Goal: Transaction & Acquisition: Subscribe to service/newsletter

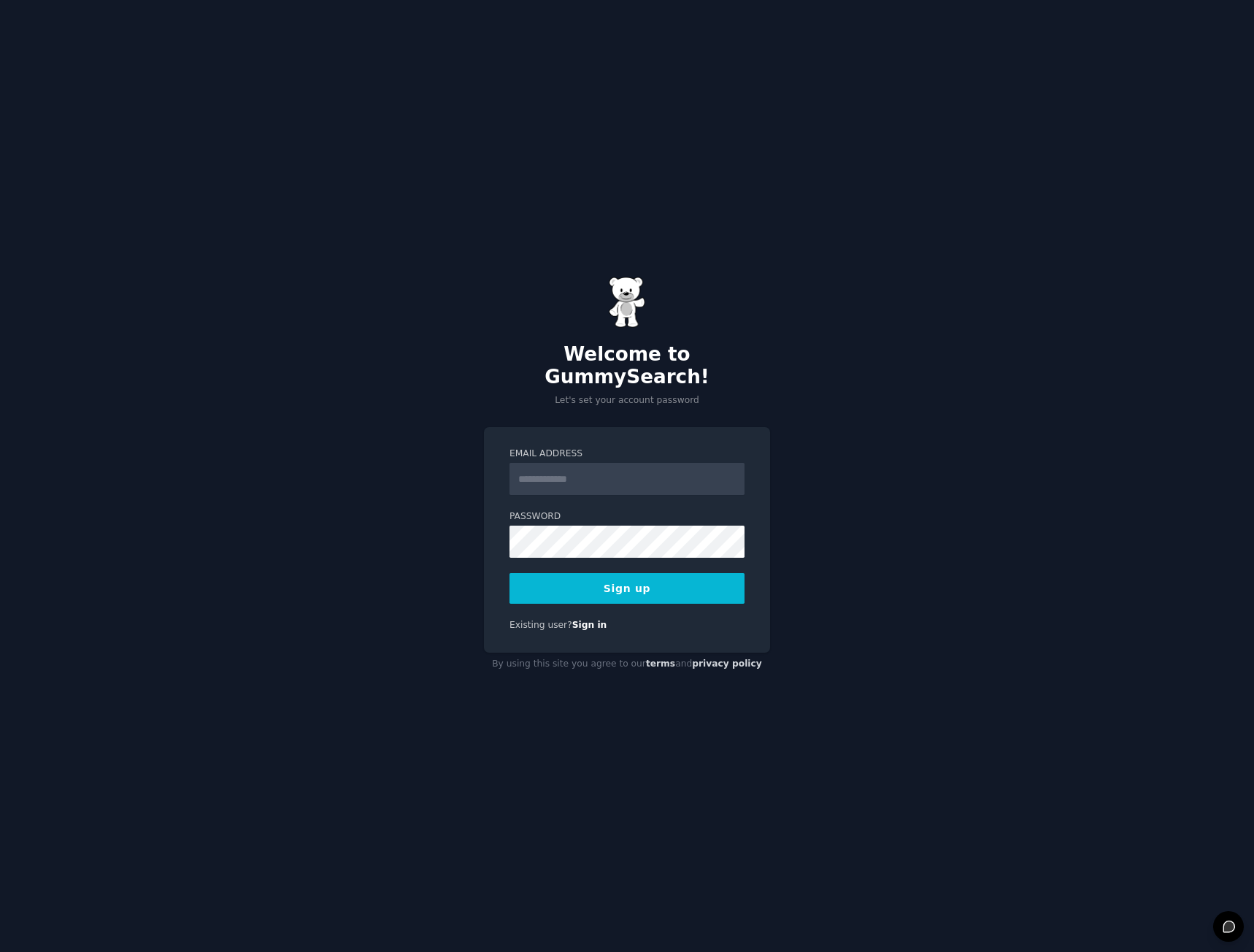
click at [604, 477] on input "Email Address" at bounding box center [627, 479] width 235 height 32
type input "**********"
click at [649, 579] on button "Sign up" at bounding box center [627, 588] width 235 height 30
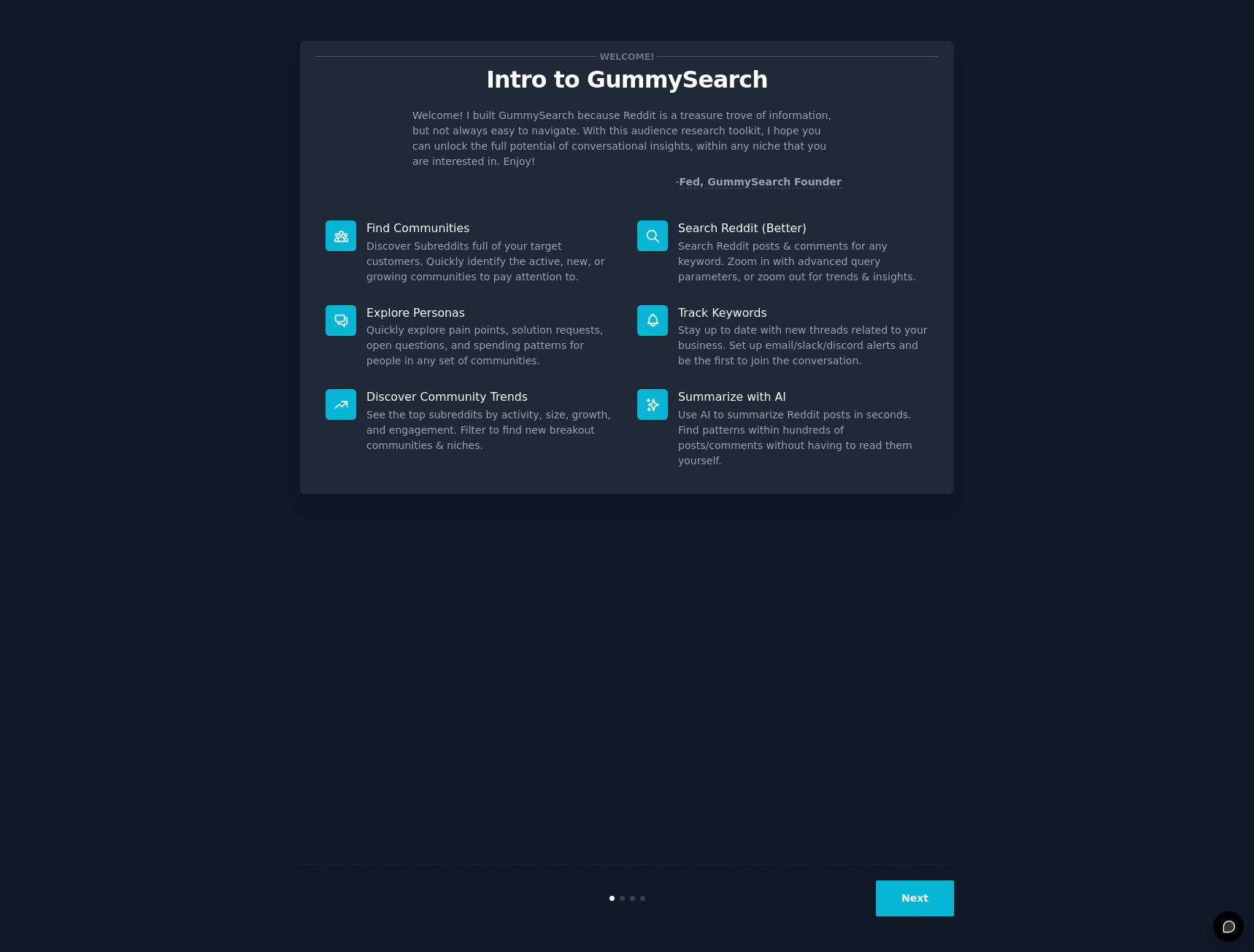
click at [921, 905] on button "Next" at bounding box center [915, 898] width 78 height 36
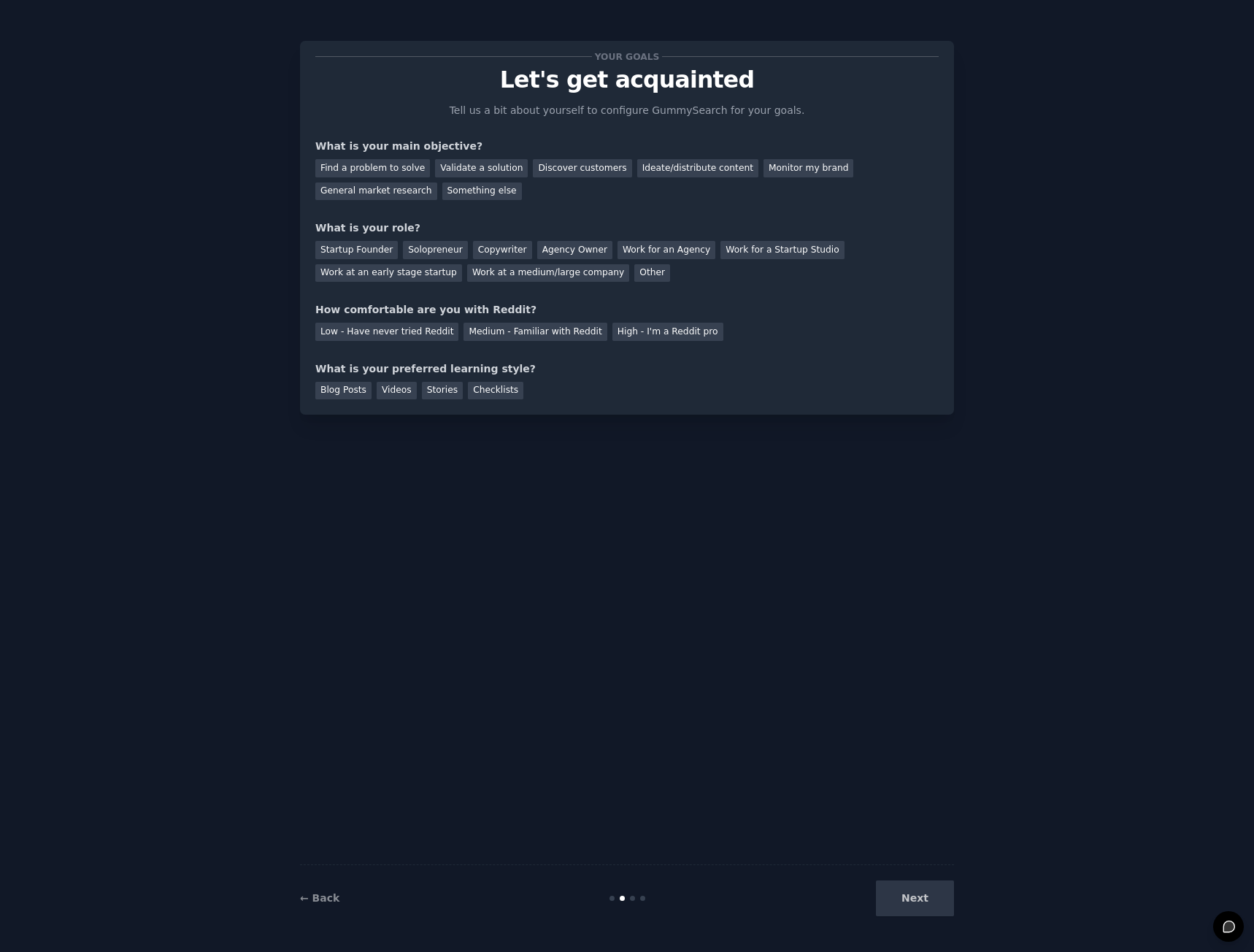
click at [929, 904] on div "Next" at bounding box center [845, 898] width 218 height 36
click at [921, 894] on div "Next" at bounding box center [845, 898] width 218 height 36
click at [583, 169] on div "Discover customers" at bounding box center [582, 168] width 99 height 19
click at [380, 248] on div "Startup Founder" at bounding box center [357, 250] width 83 height 19
click at [637, 342] on div "Your goals Let's get acquainted Tell us a bit about yourself to configure Gummy…" at bounding box center [627, 227] width 623 height 343
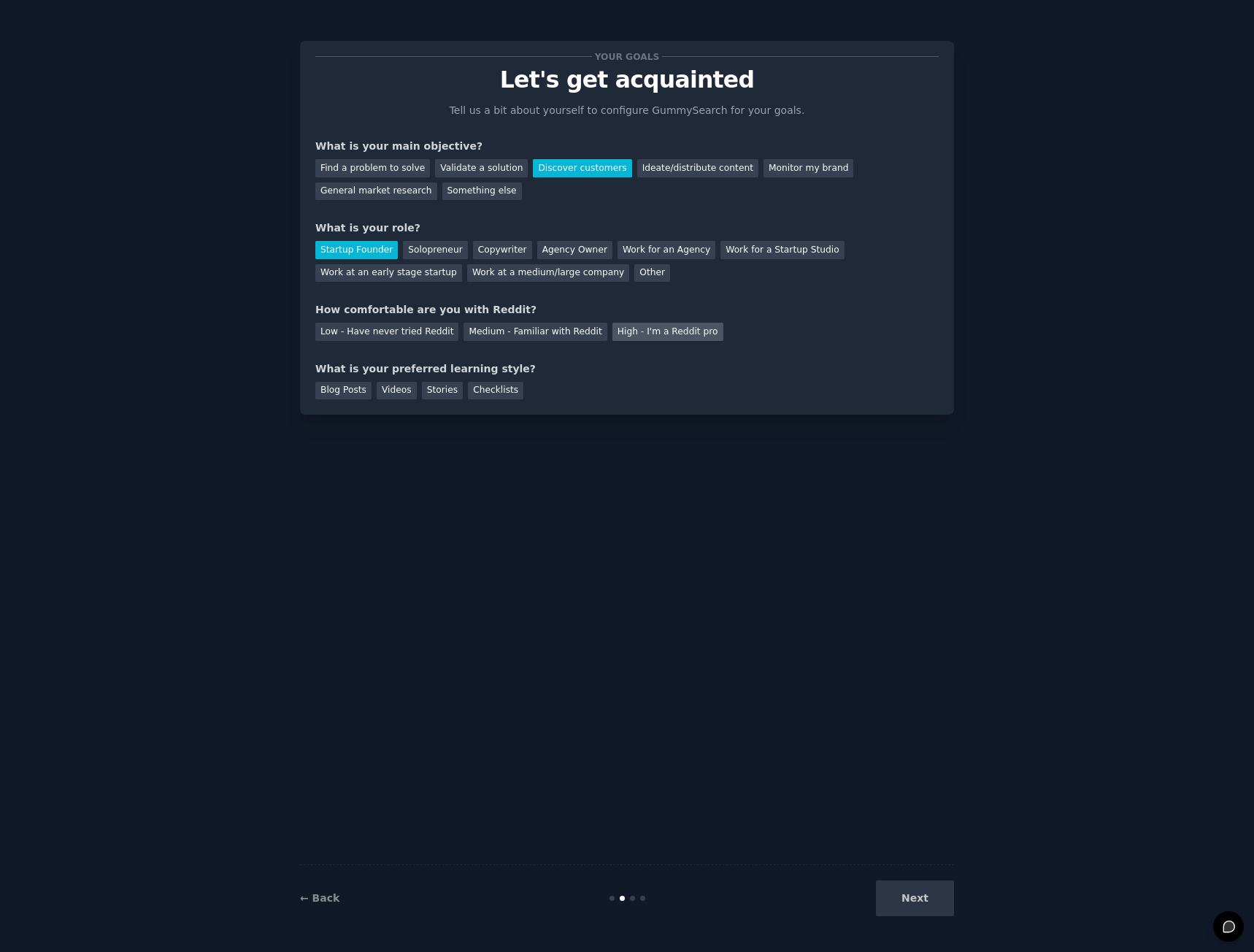
click at [638, 333] on div "High - I'm a Reddit pro" at bounding box center [667, 332] width 111 height 19
click at [394, 390] on div "Videos" at bounding box center [396, 391] width 40 height 19
click at [917, 899] on button "Next" at bounding box center [915, 898] width 78 height 36
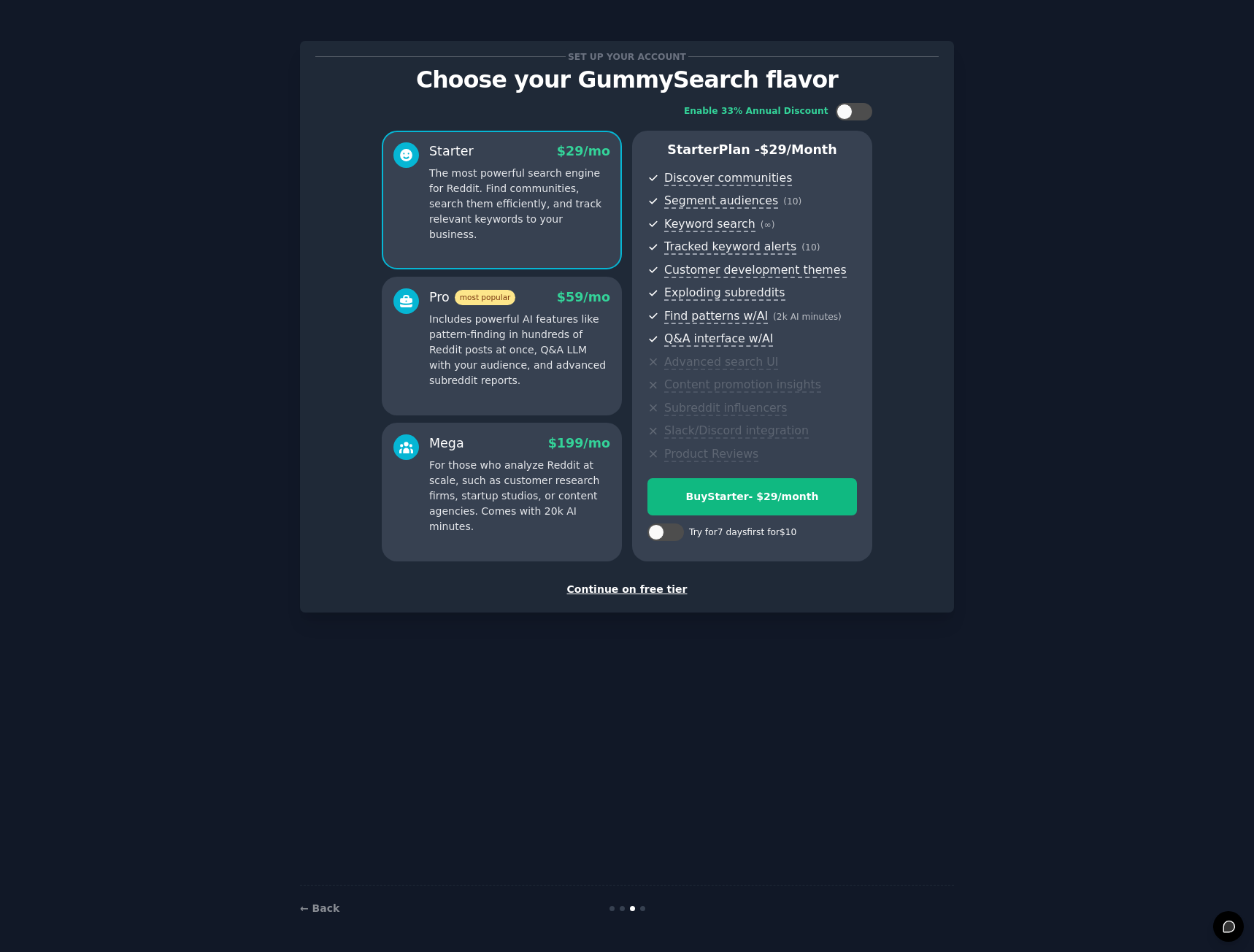
click at [640, 589] on div "Continue on free tier" at bounding box center [627, 589] width 623 height 15
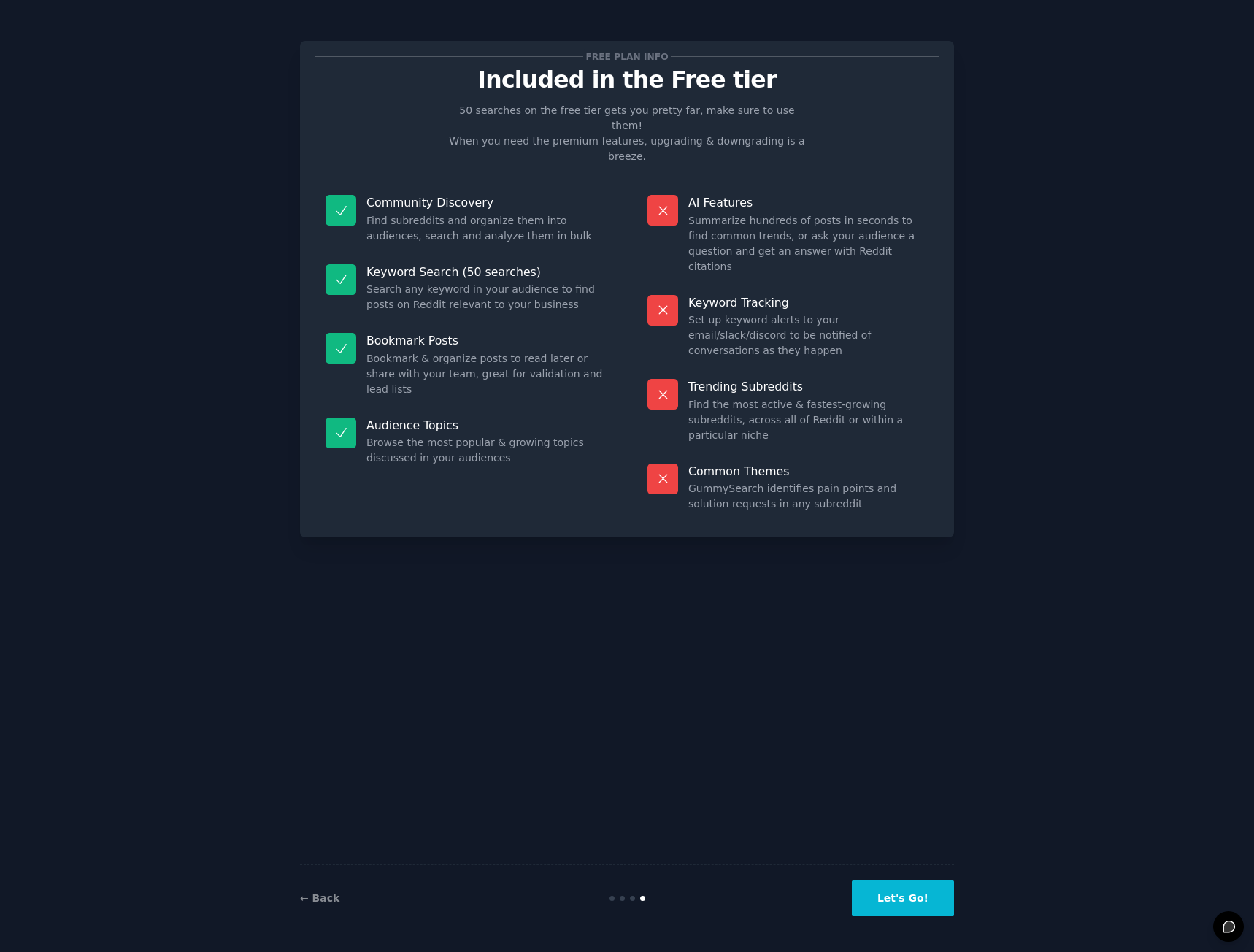
click at [905, 894] on button "Let's Go!" at bounding box center [902, 898] width 102 height 36
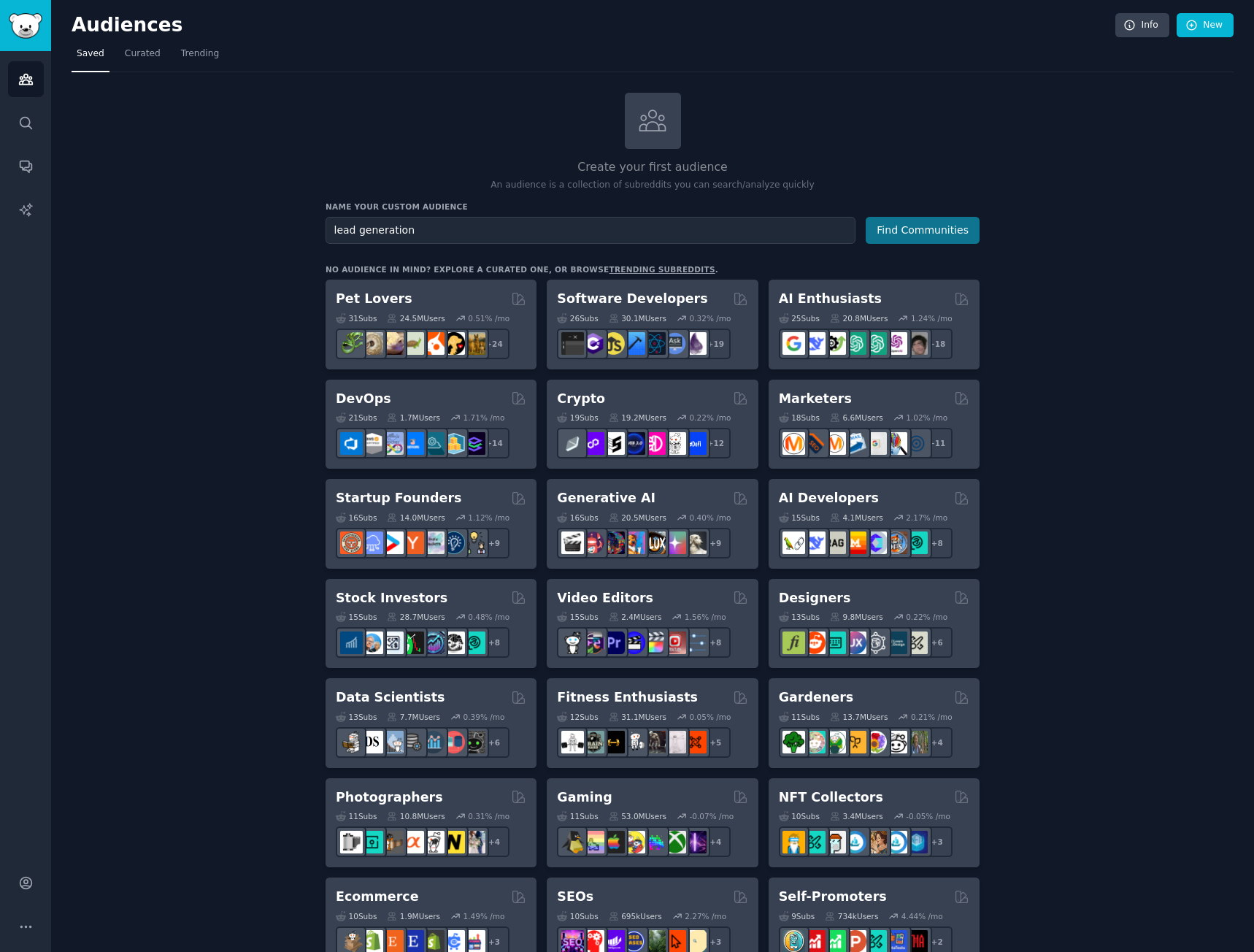
type input "lead generation"
click at [914, 223] on button "Find Communities" at bounding box center [923, 230] width 114 height 27
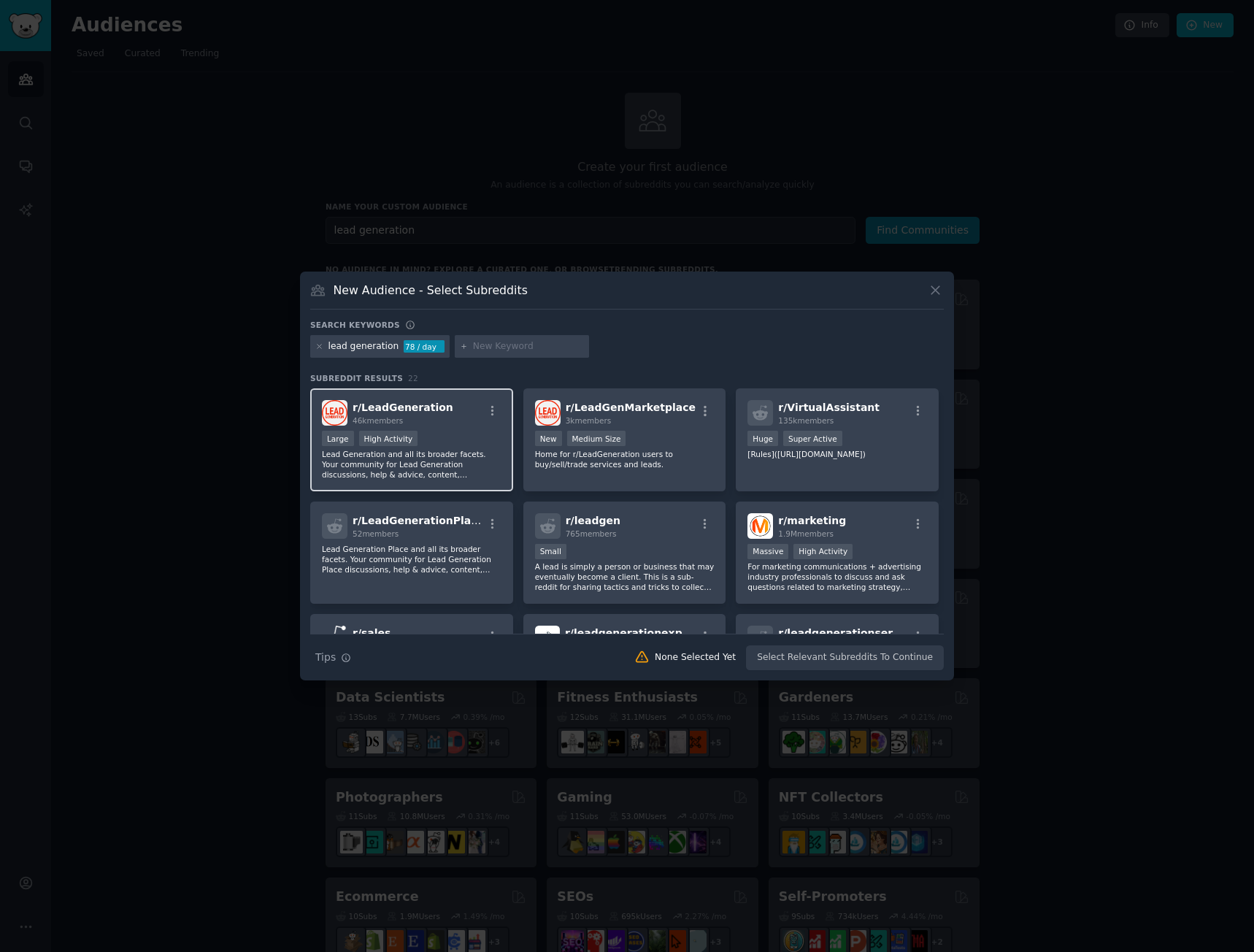
click at [459, 441] on div ">= 80th percentile for submissions / day Large High Activity" at bounding box center [412, 440] width 179 height 19
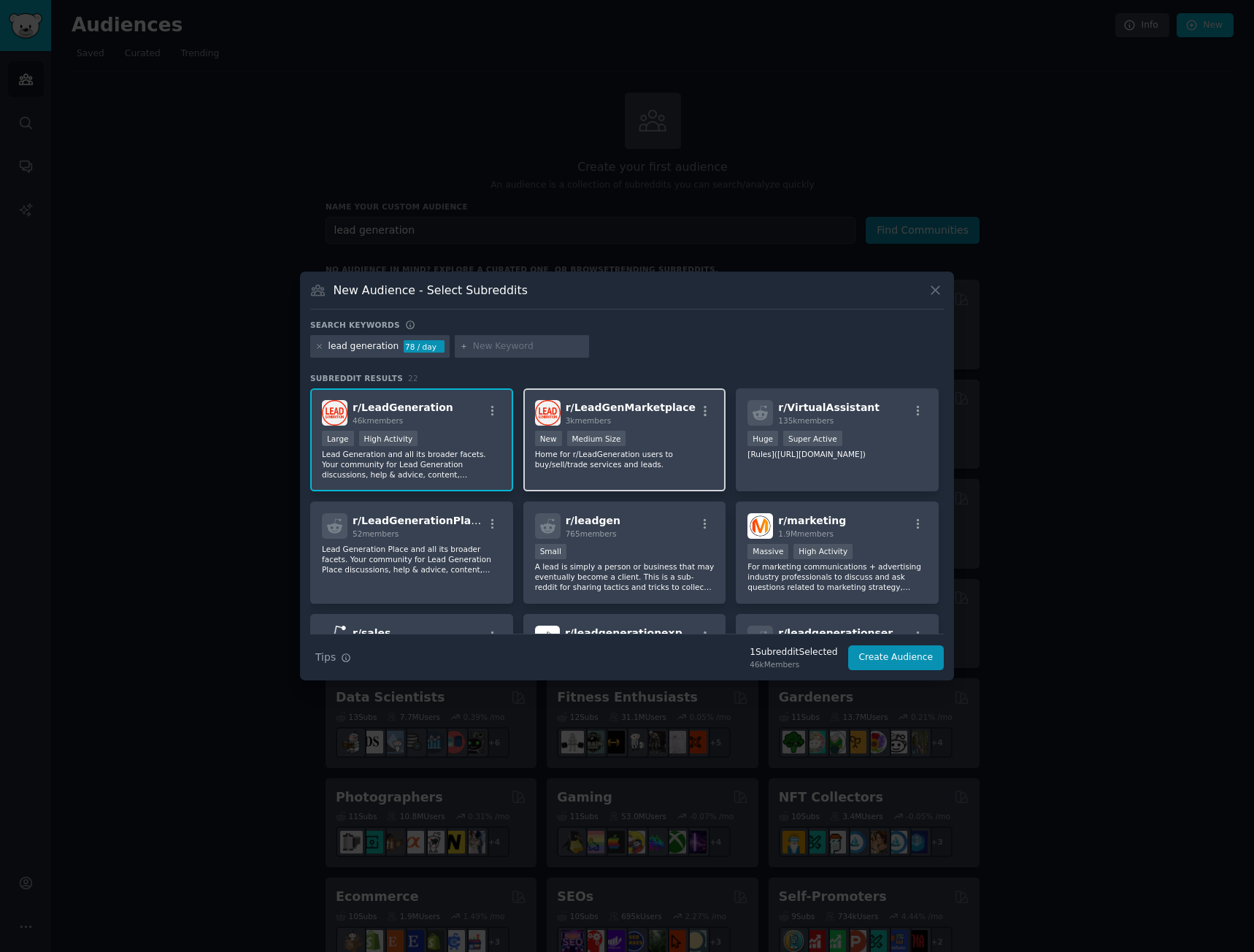
click at [656, 441] on div "1000 - 10,000 members New Medium Size" at bounding box center [625, 440] width 179 height 19
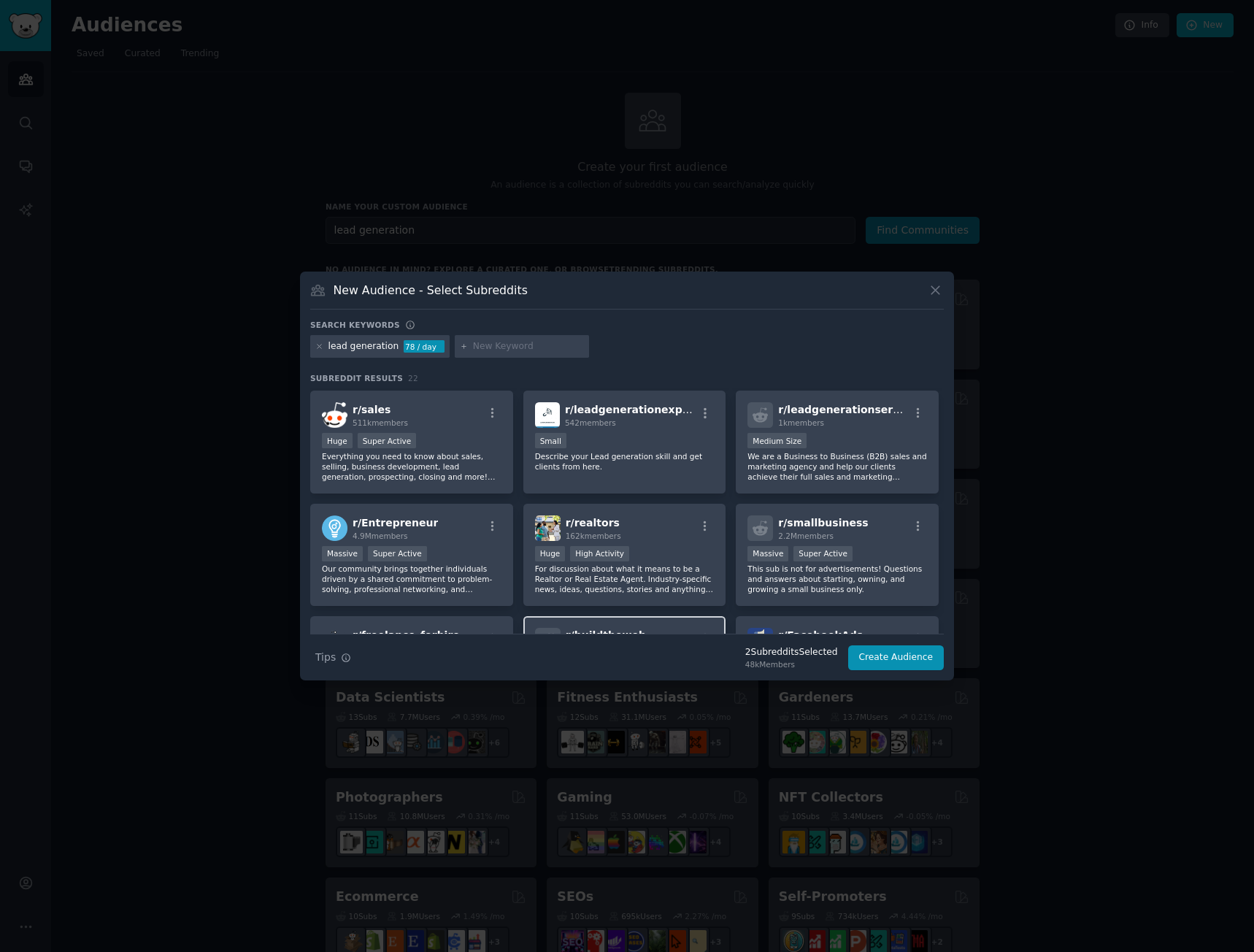
scroll to position [219, 0]
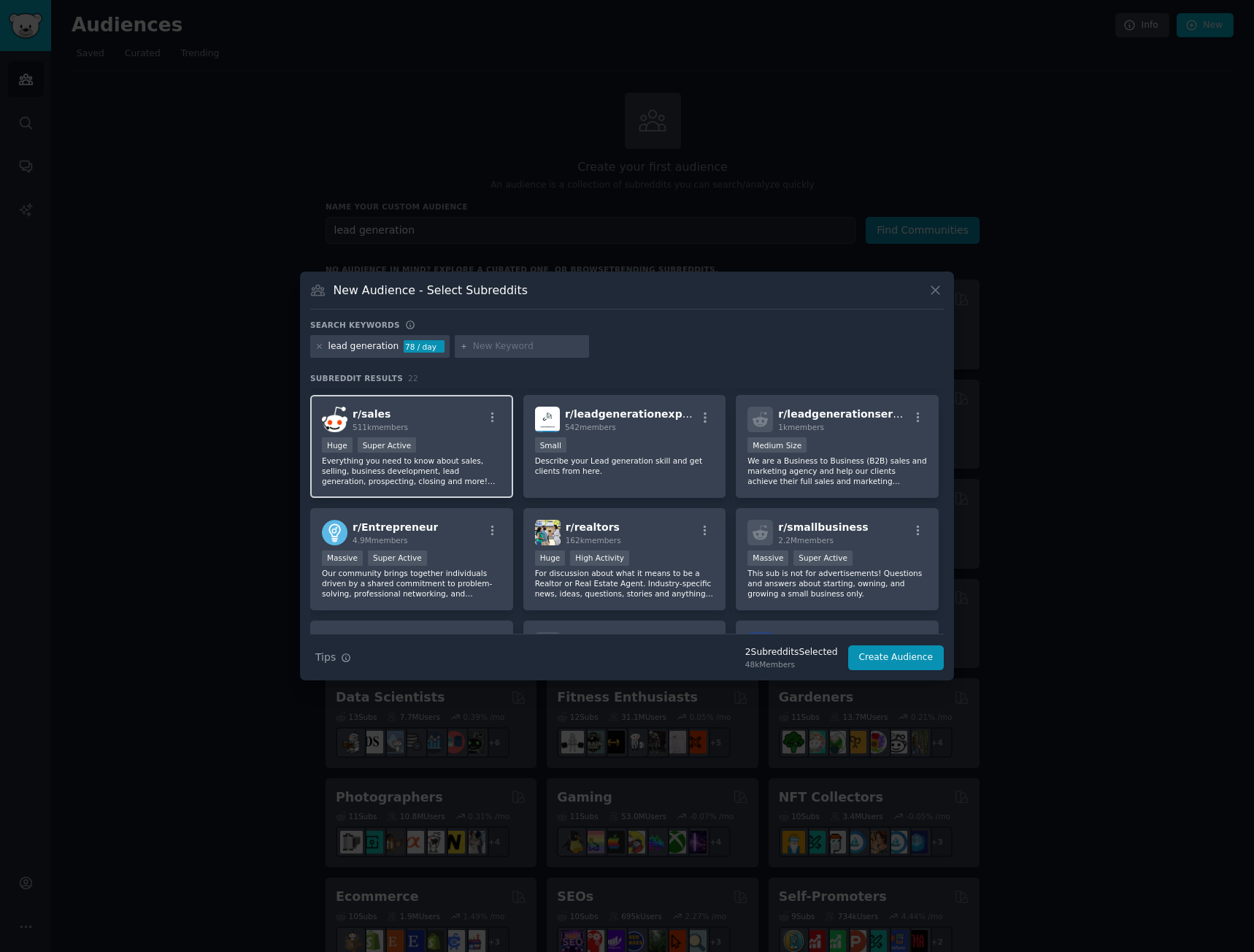
click at [456, 485] on p "Everything you need to know about sales, selling, business development, lead ge…" at bounding box center [412, 471] width 179 height 30
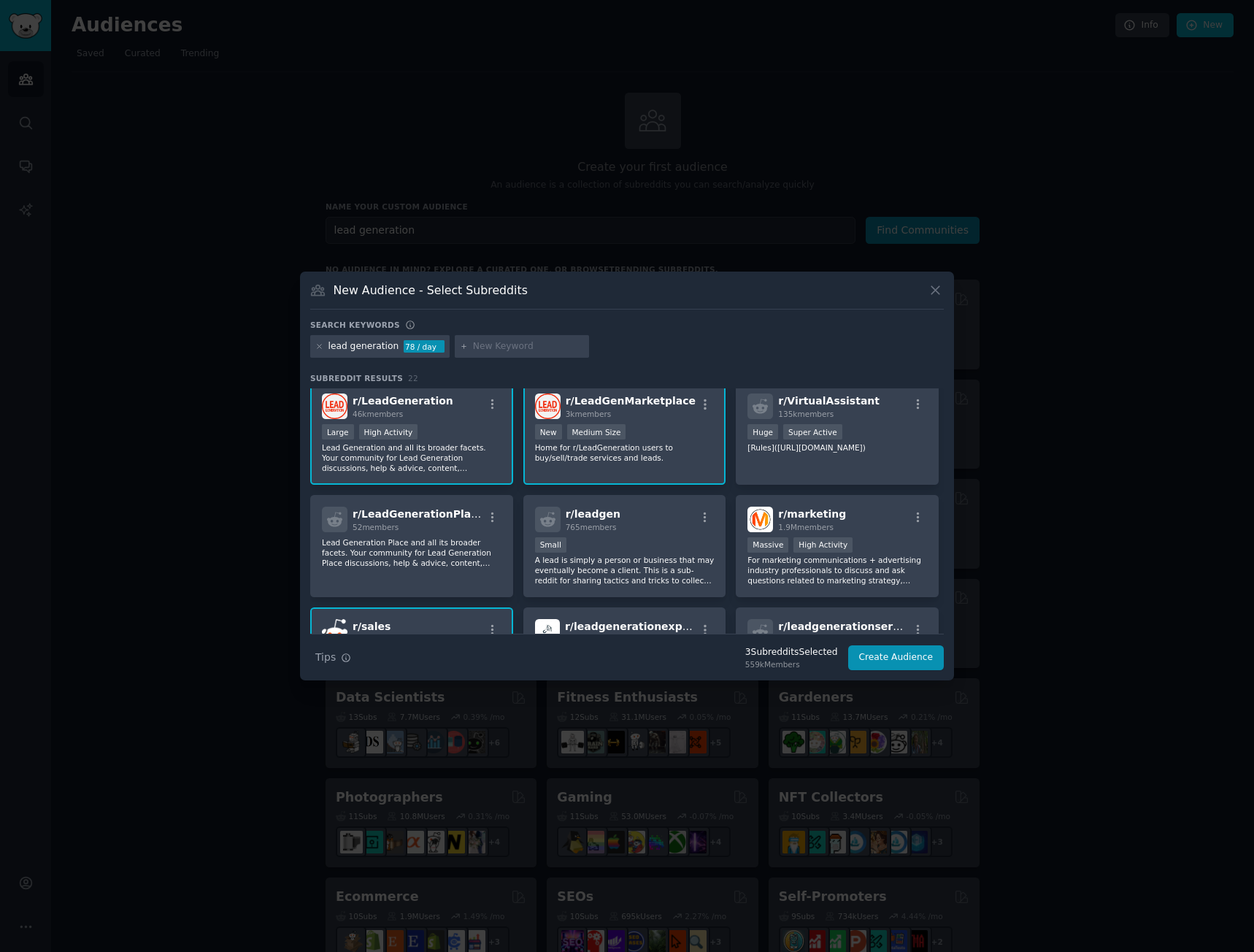
scroll to position [0, 0]
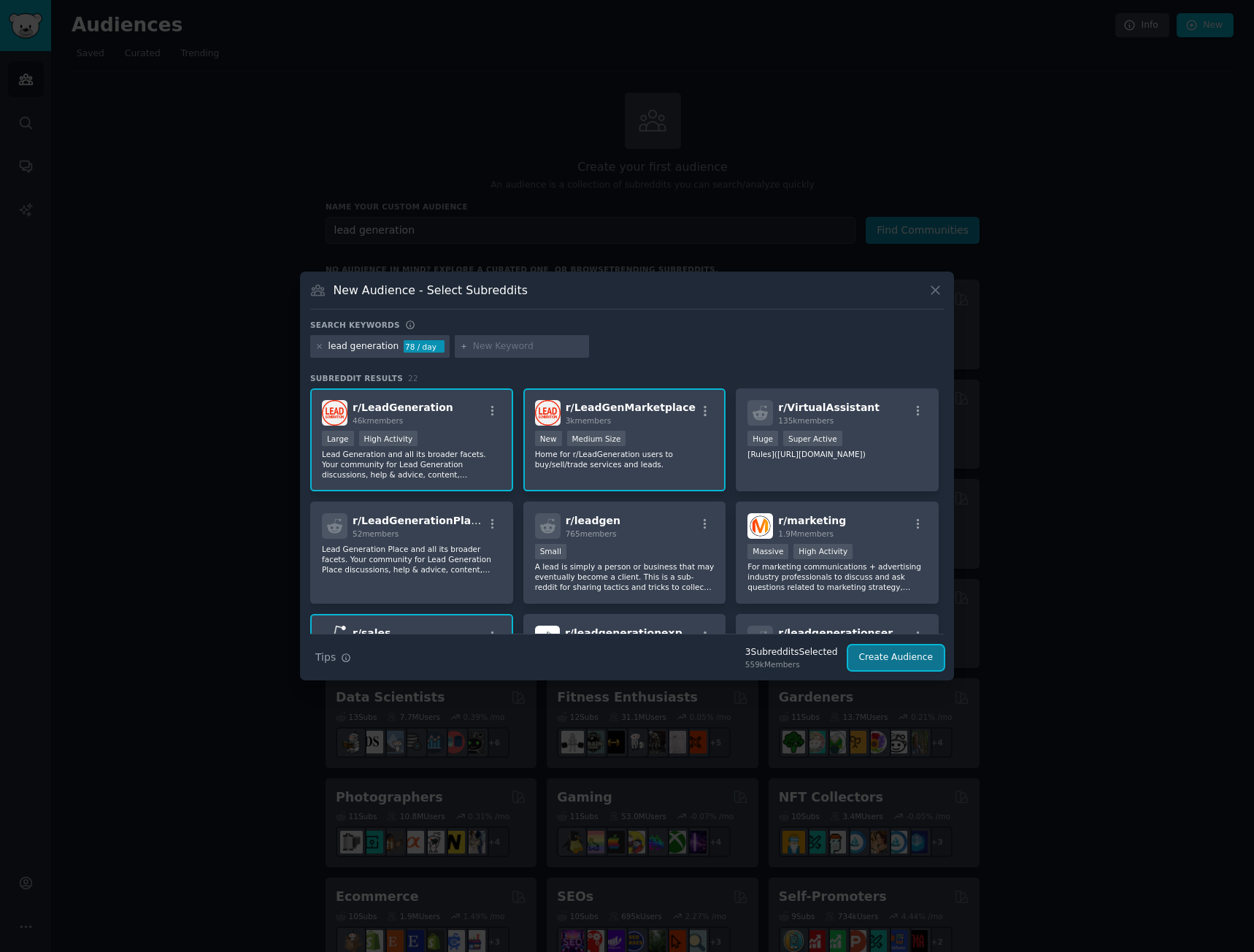
click at [889, 654] on button "Create Audience" at bounding box center [896, 657] width 96 height 25
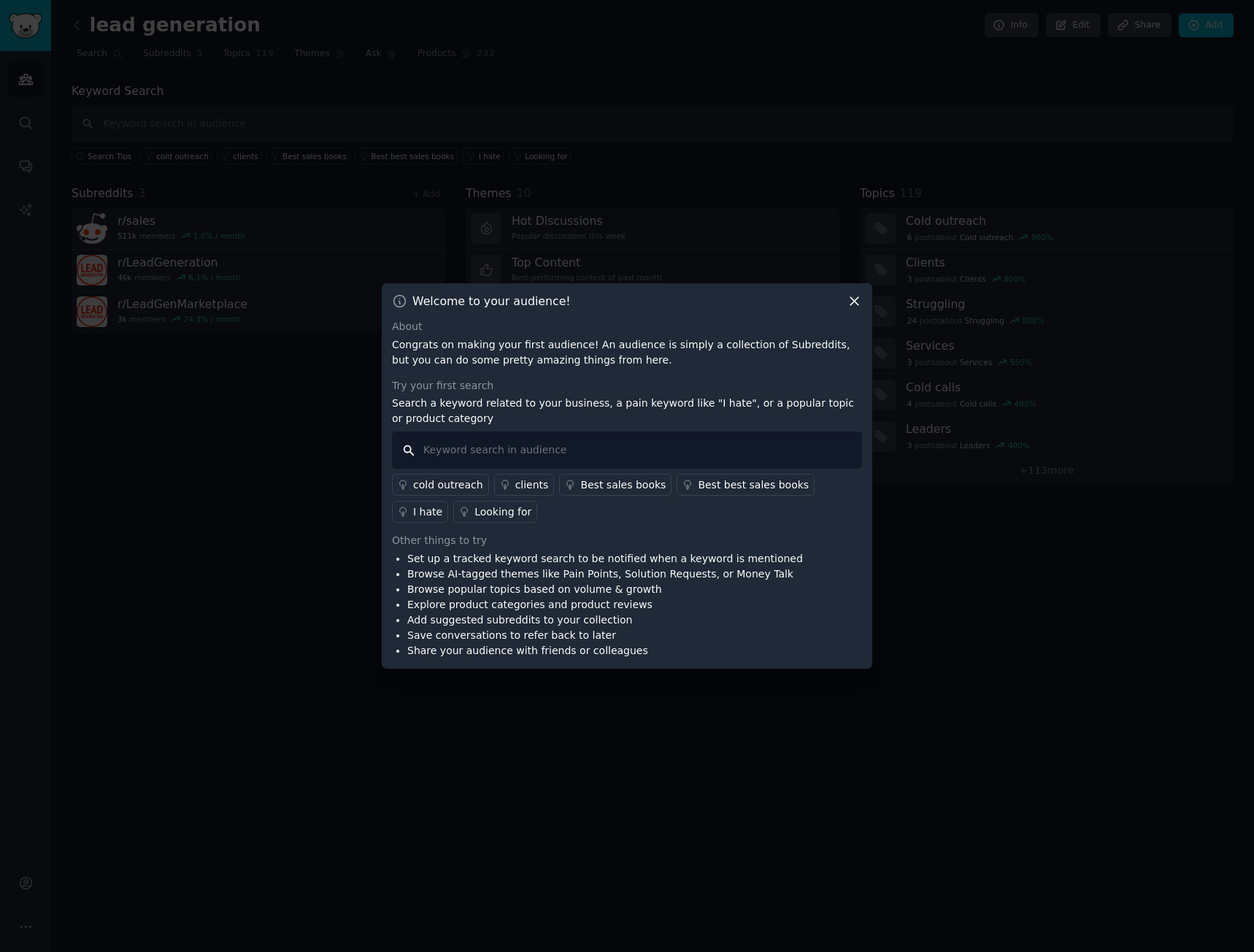
click at [659, 452] on input "text" at bounding box center [627, 450] width 470 height 37
type input "agency"
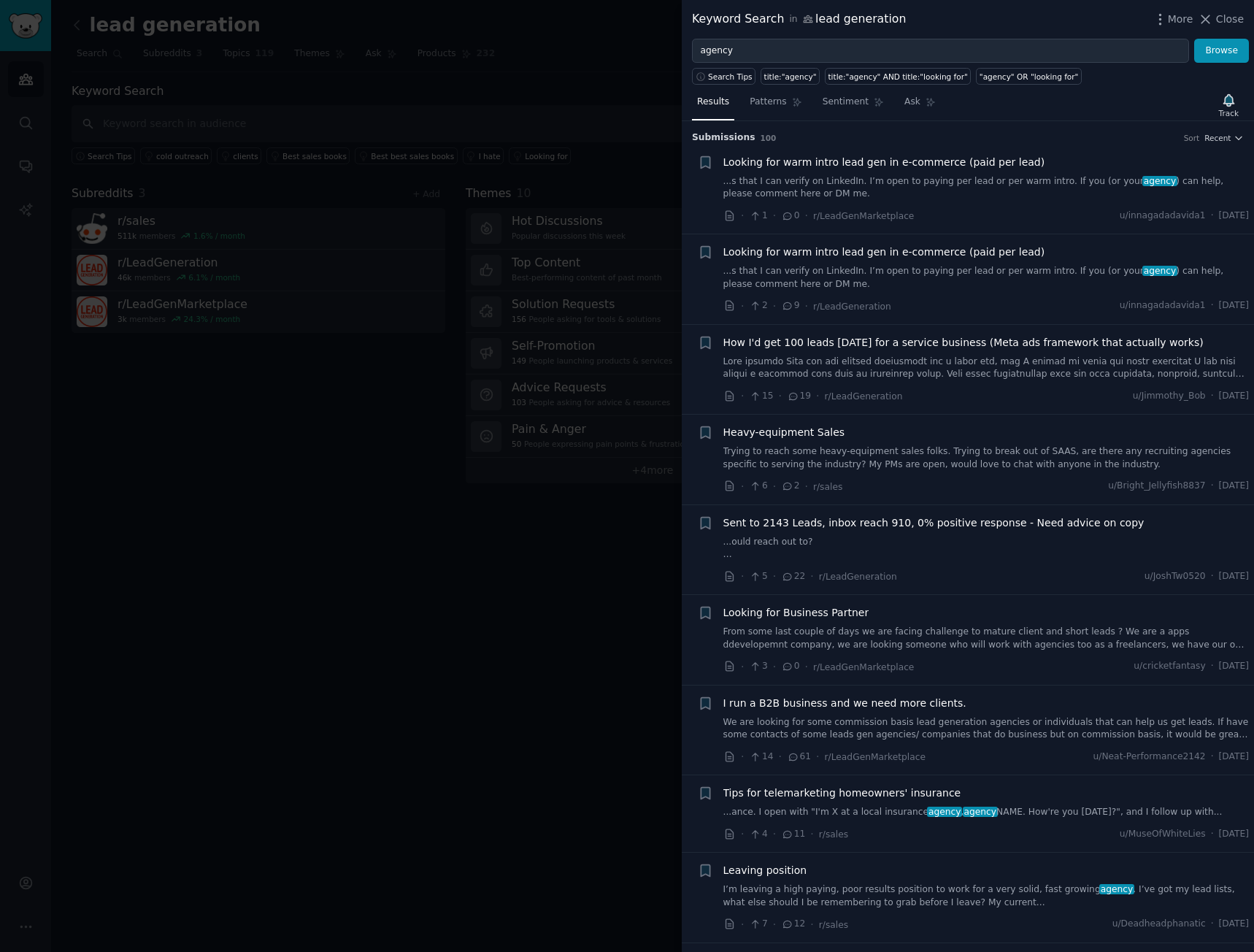
click at [852, 165] on span "Looking for warm intro lead gen in e-commerce (paid per lead)" at bounding box center [884, 162] width 322 height 15
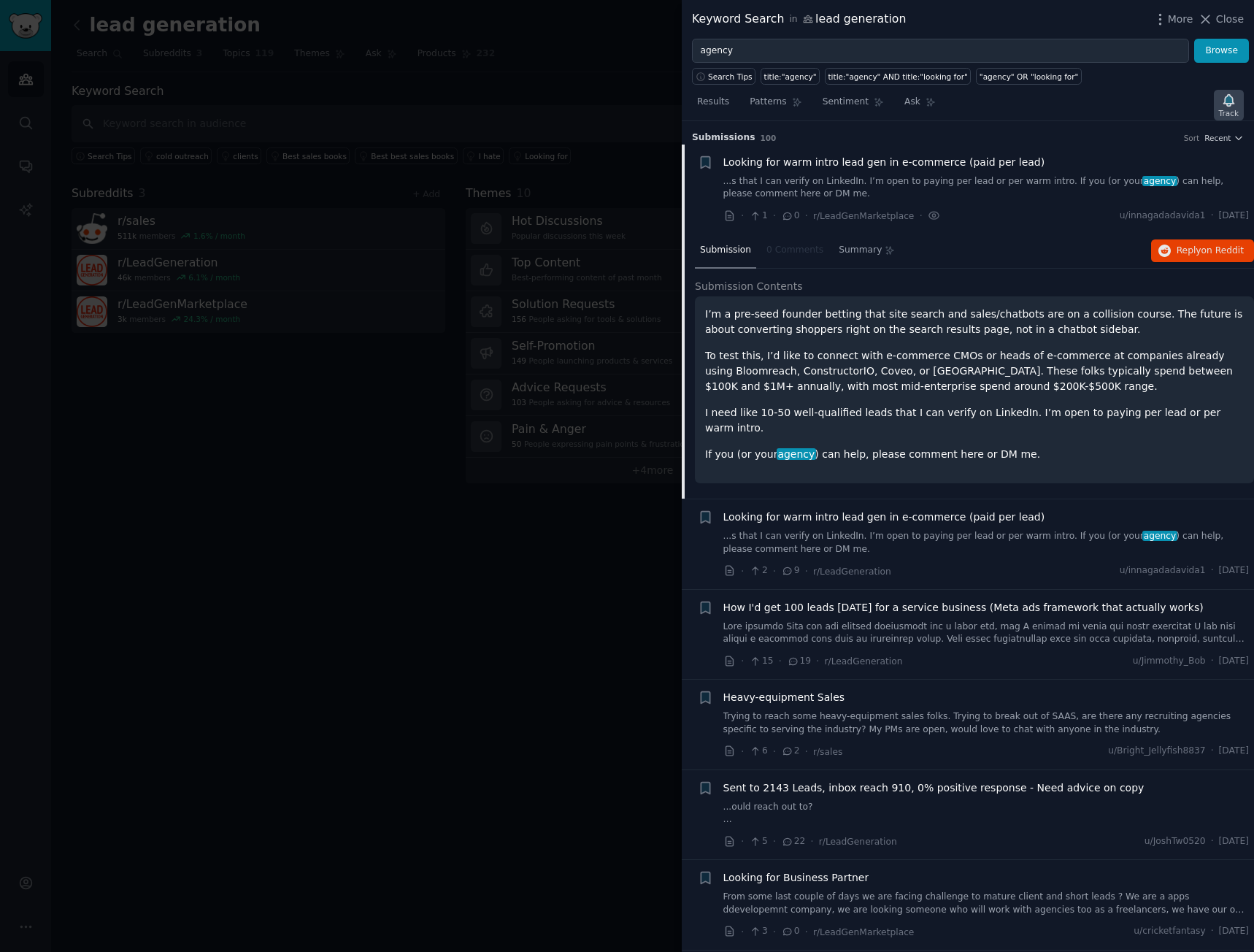
click at [1229, 95] on icon "button" at bounding box center [1229, 100] width 10 height 12
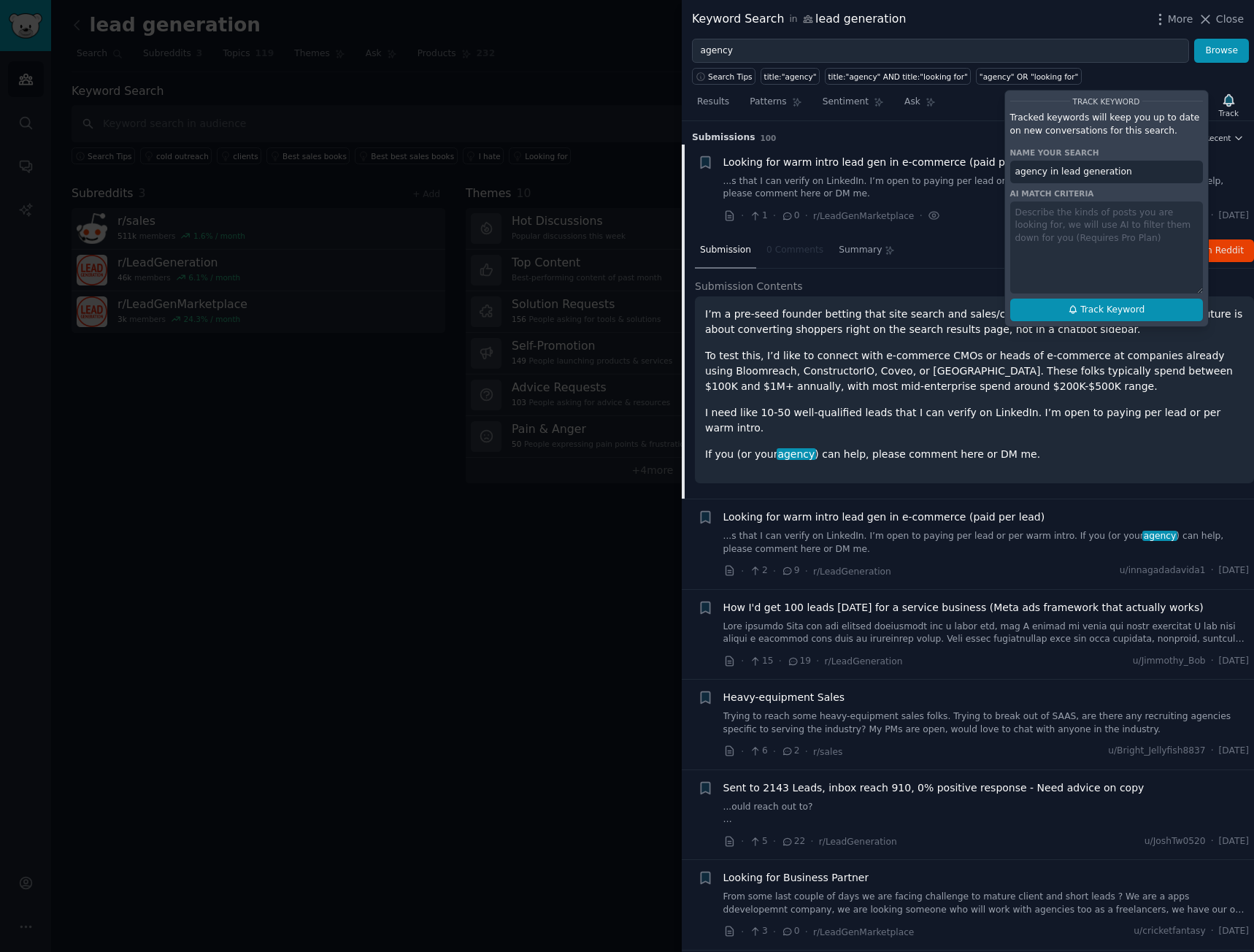
click at [1097, 307] on span "Track Keyword" at bounding box center [1113, 310] width 64 height 14
type input "agency in lead generation"
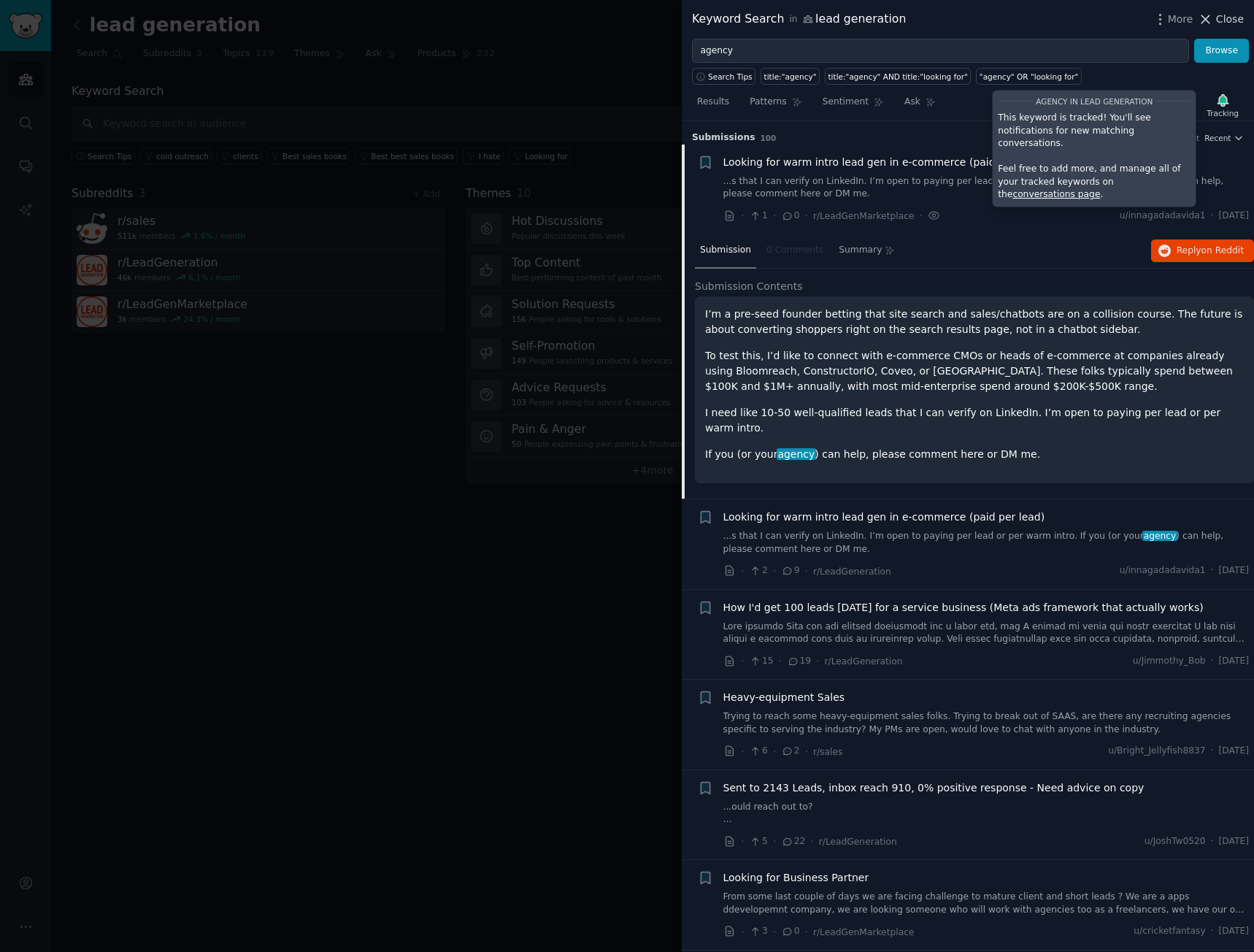
click at [1210, 16] on icon at bounding box center [1206, 19] width 8 height 8
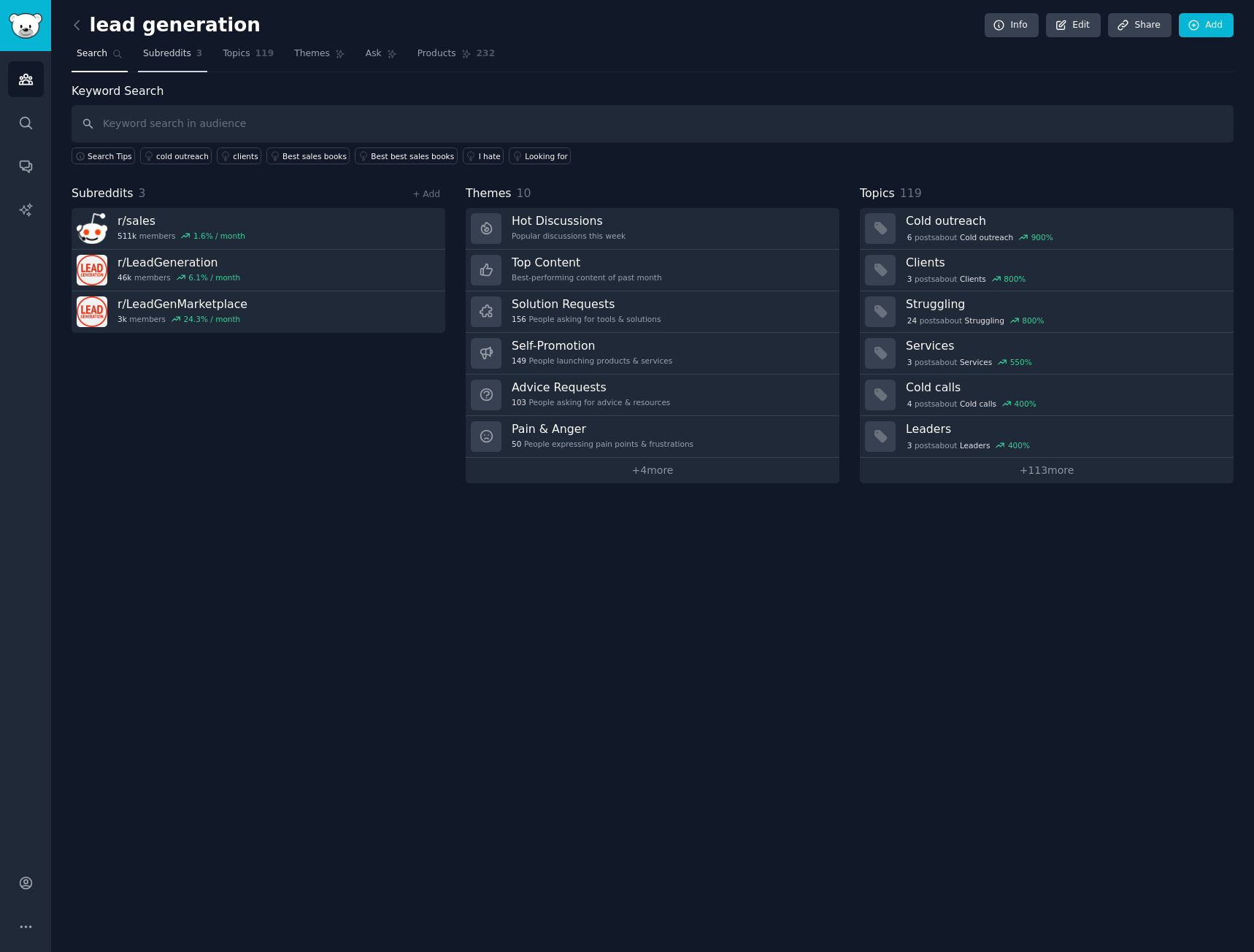
click at [183, 53] on span "Subreddits" at bounding box center [167, 54] width 48 height 14
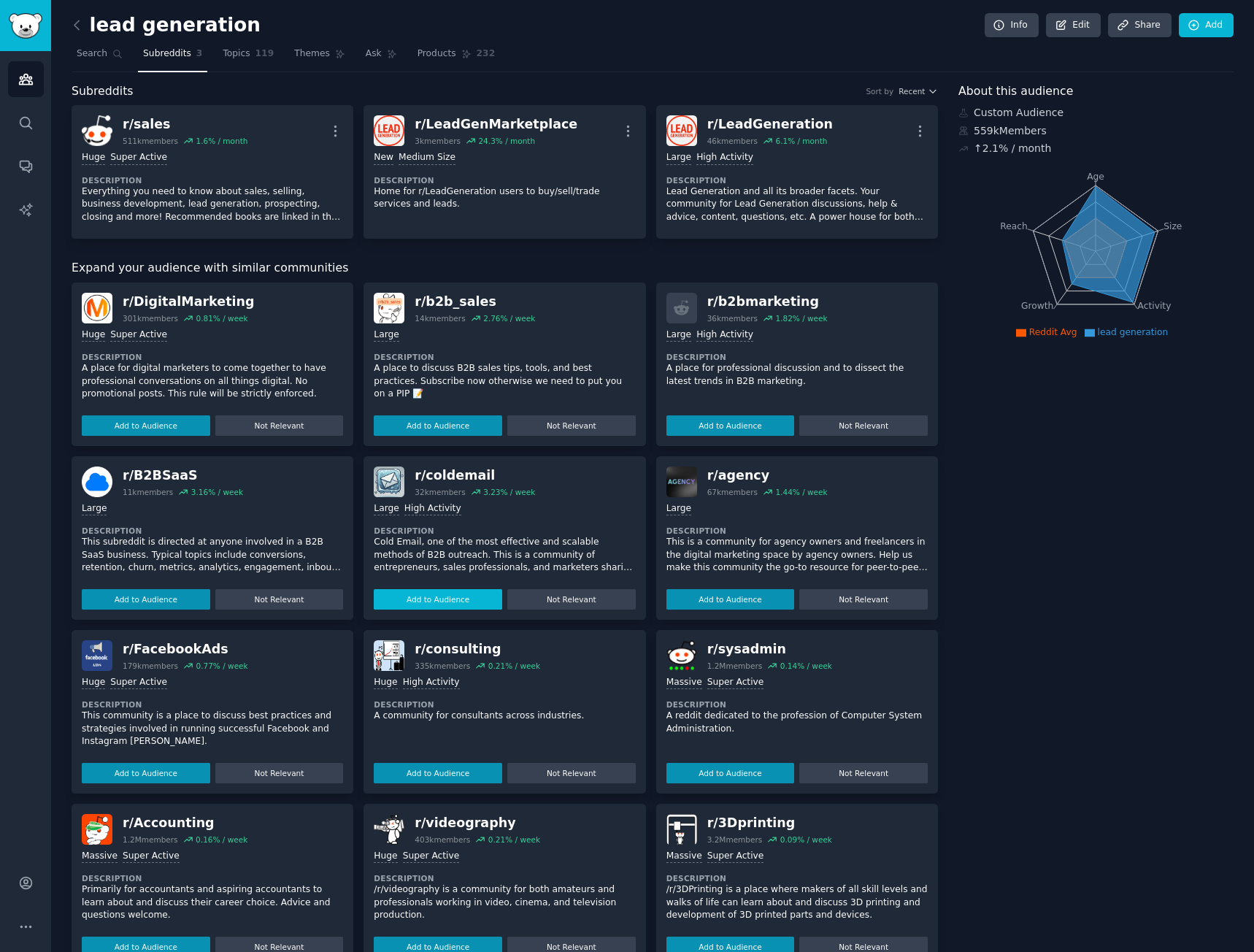
click at [474, 600] on button "Add to Audience" at bounding box center [438, 599] width 129 height 20
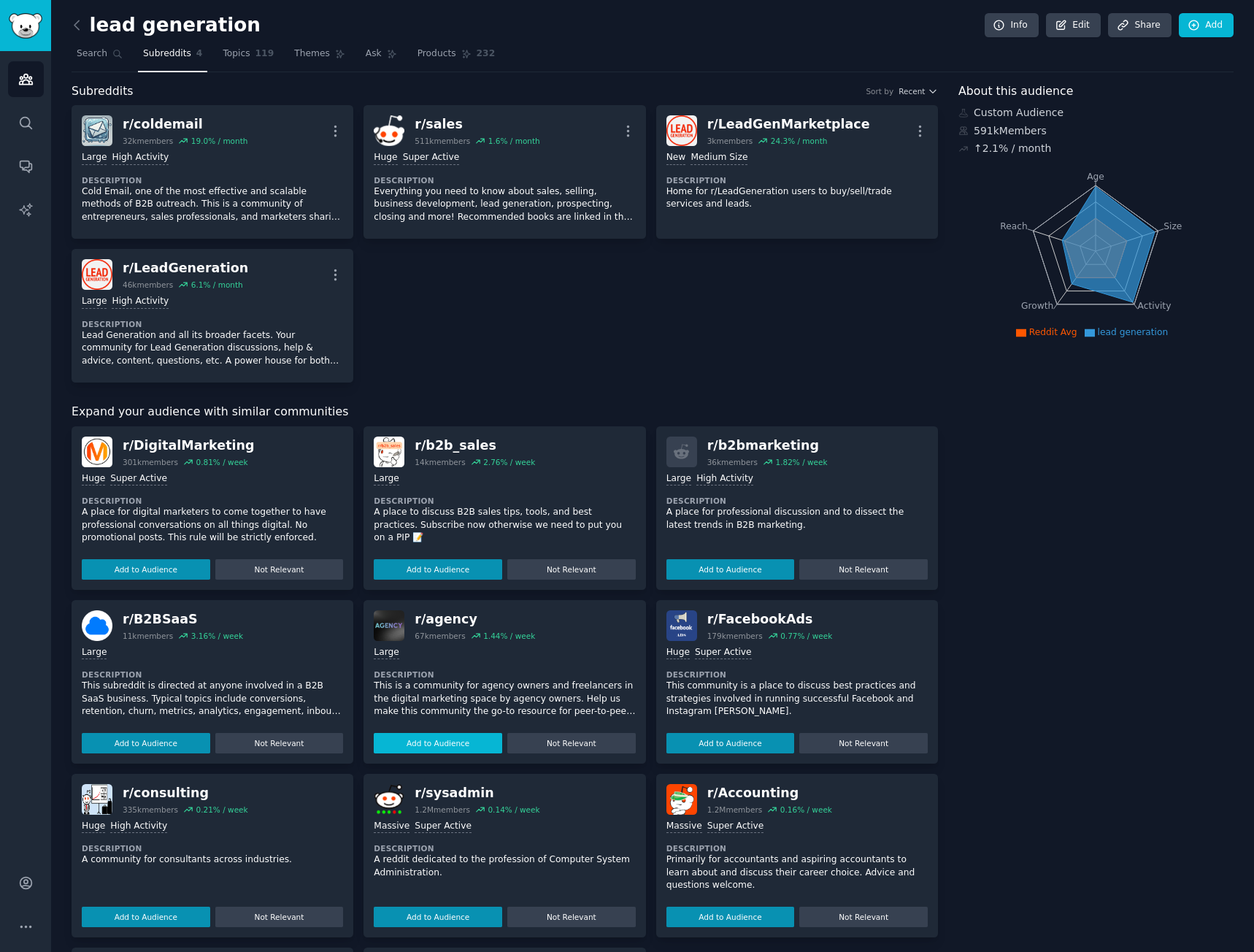
click at [461, 739] on button "Add to Audience" at bounding box center [438, 743] width 129 height 20
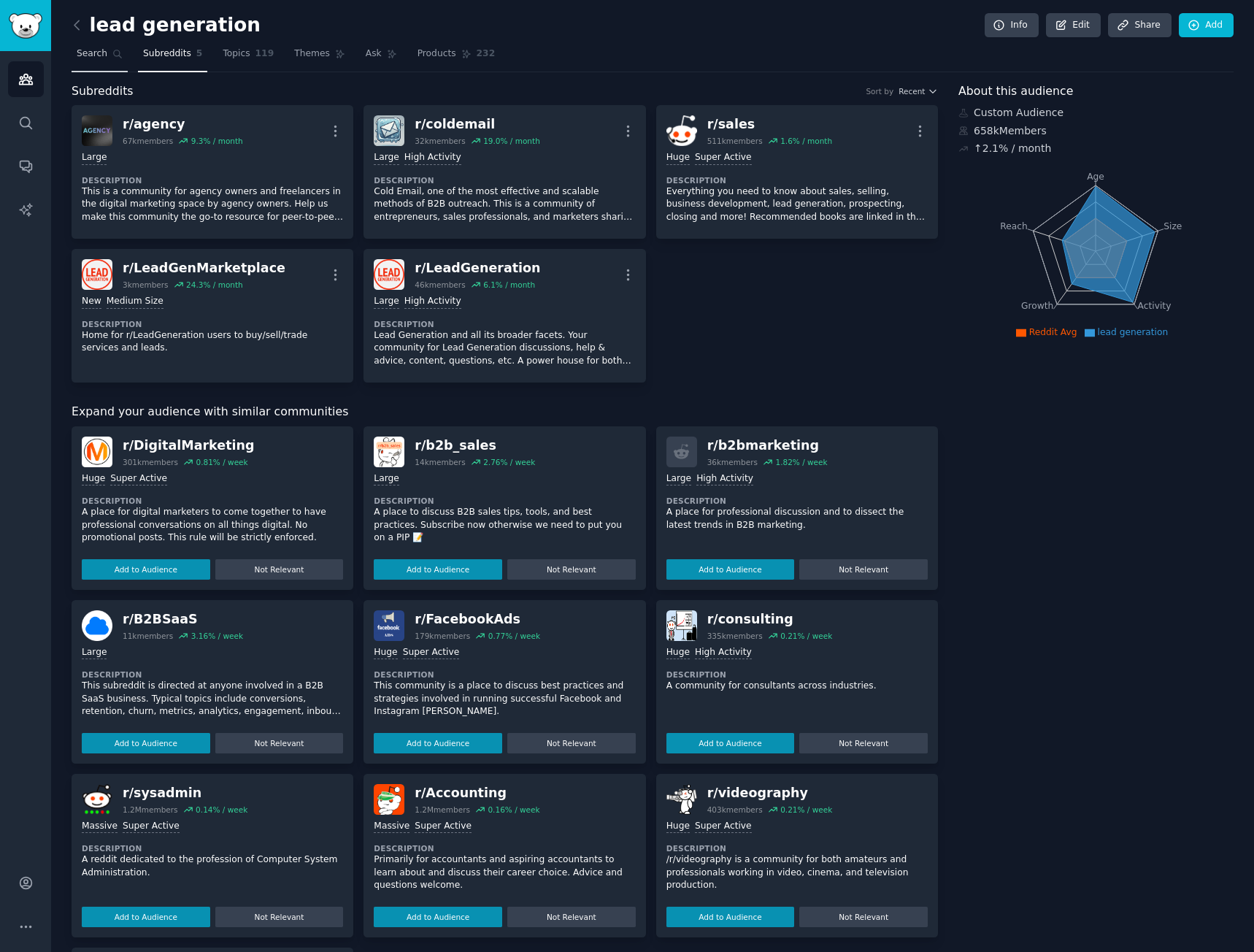
click at [107, 62] on link "Search" at bounding box center [100, 57] width 56 height 30
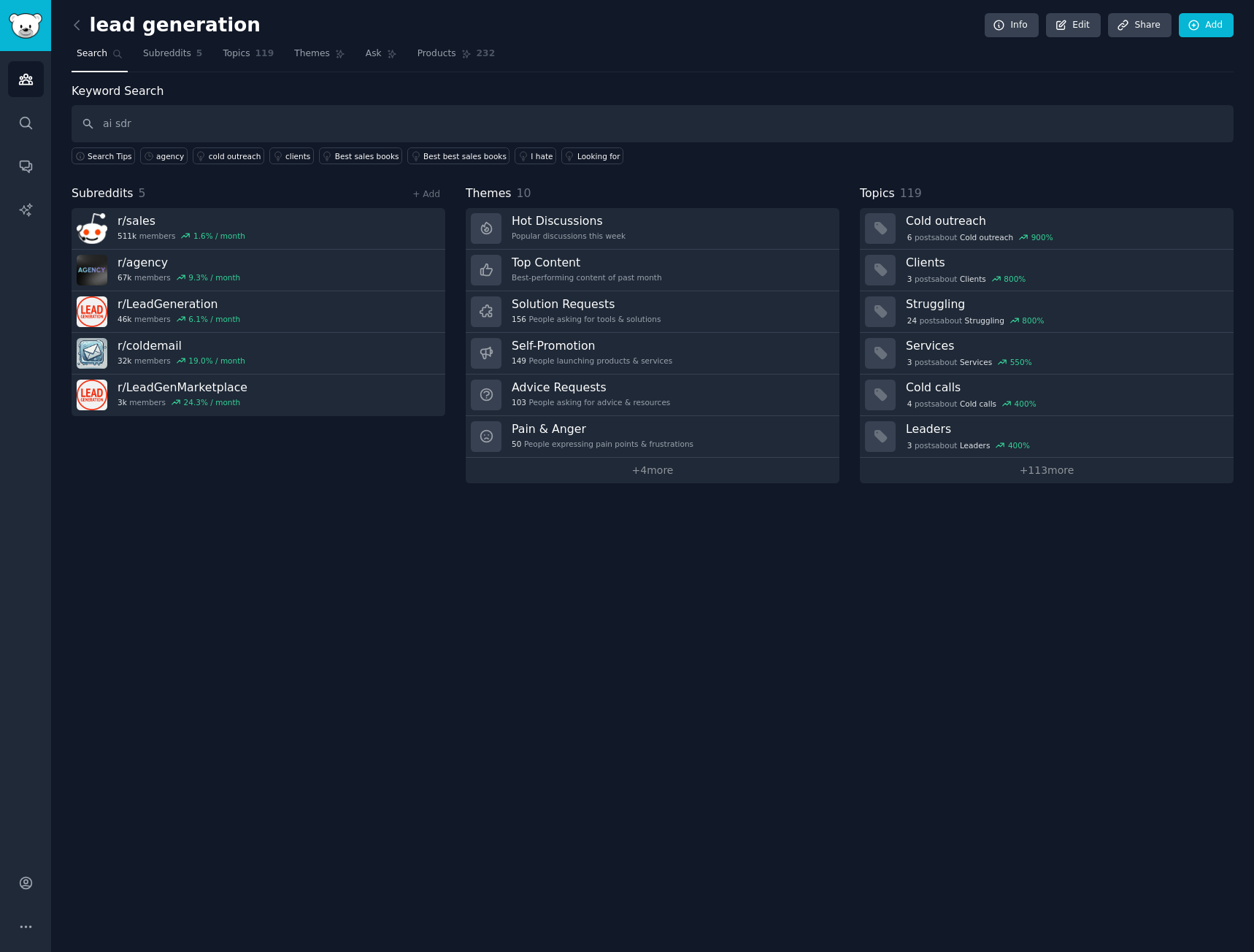
type input "ai sdr"
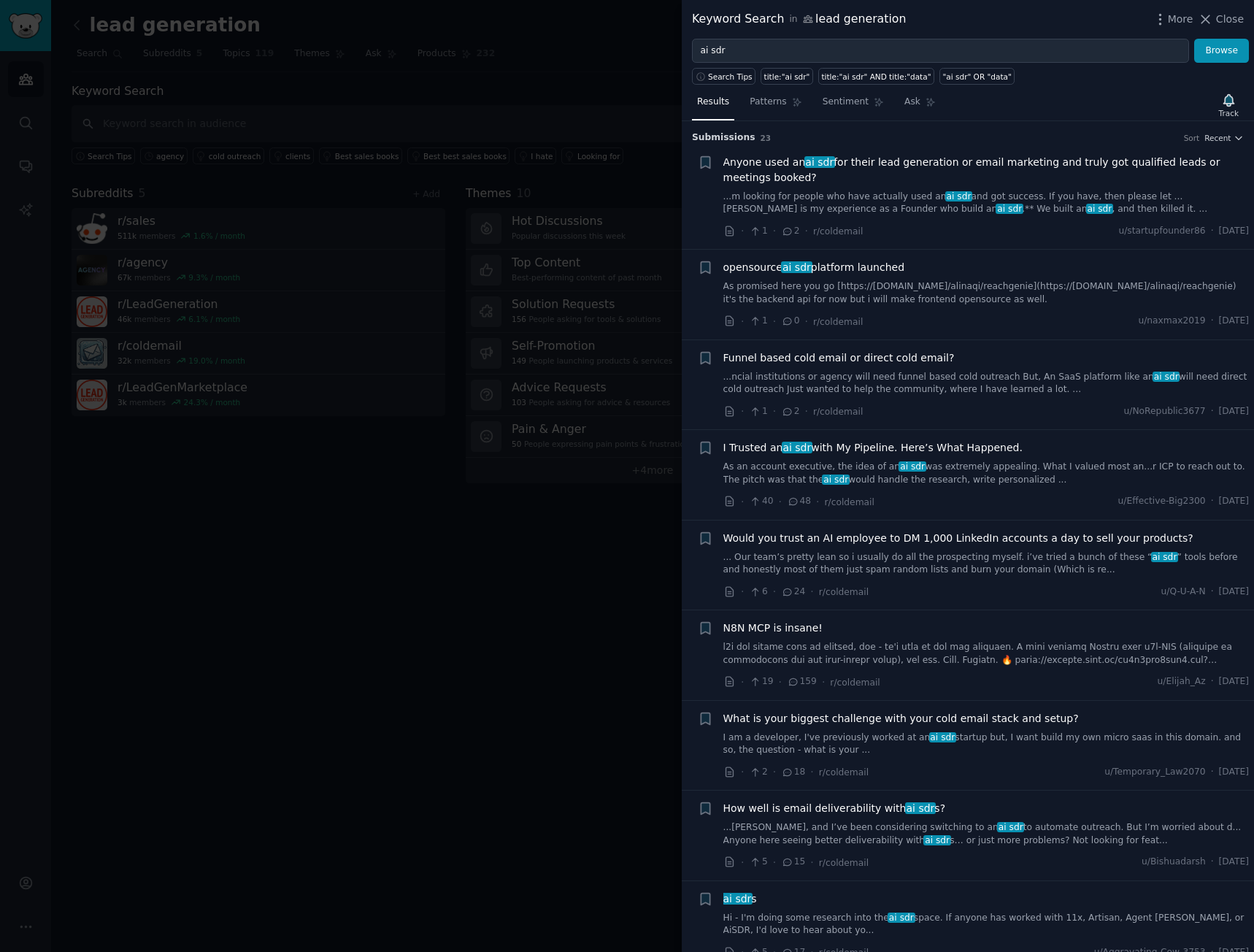
click at [960, 222] on div "Anyone used an ai sdr for their lead generation or email marketing and truly go…" at bounding box center [986, 197] width 526 height 85
click at [975, 162] on span "Anyone used an ai sdr for their lead generation or email marketing and truly go…" at bounding box center [986, 170] width 526 height 30
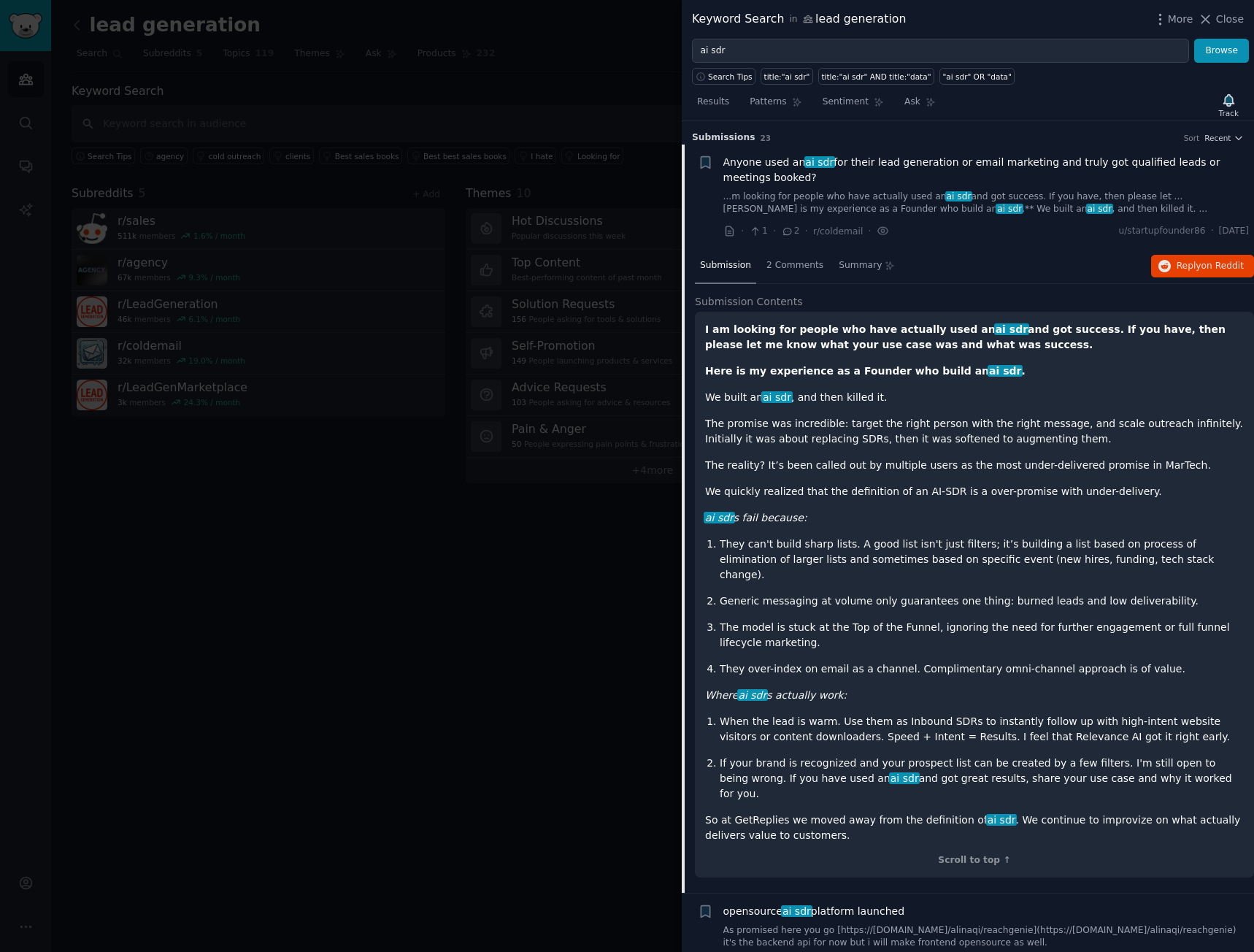
scroll to position [24, 0]
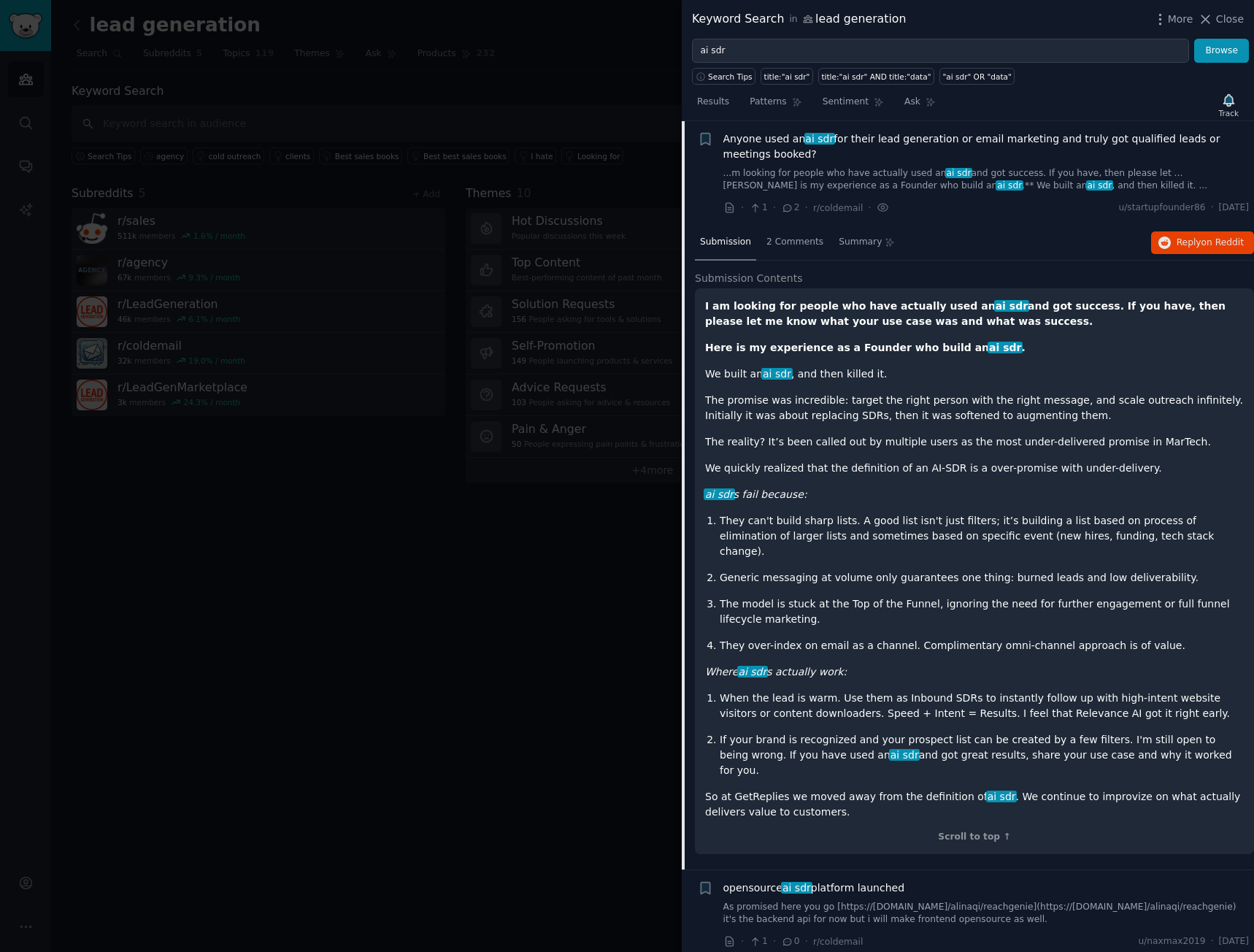
click at [910, 215] on div "· 1 · 2 · r/coldemail · u/startupfounder86 · [DATE]" at bounding box center [986, 208] width 526 height 15
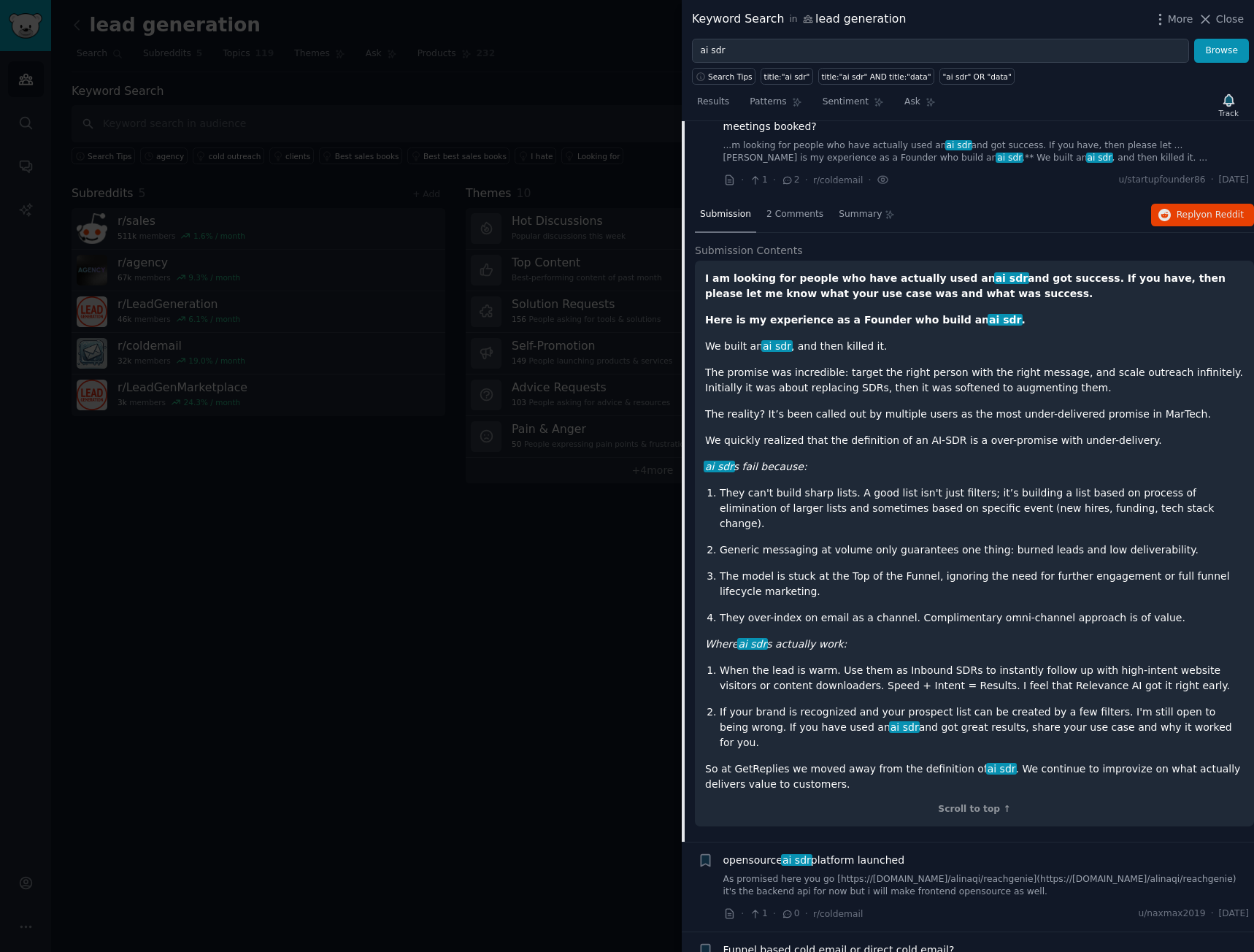
scroll to position [169, 0]
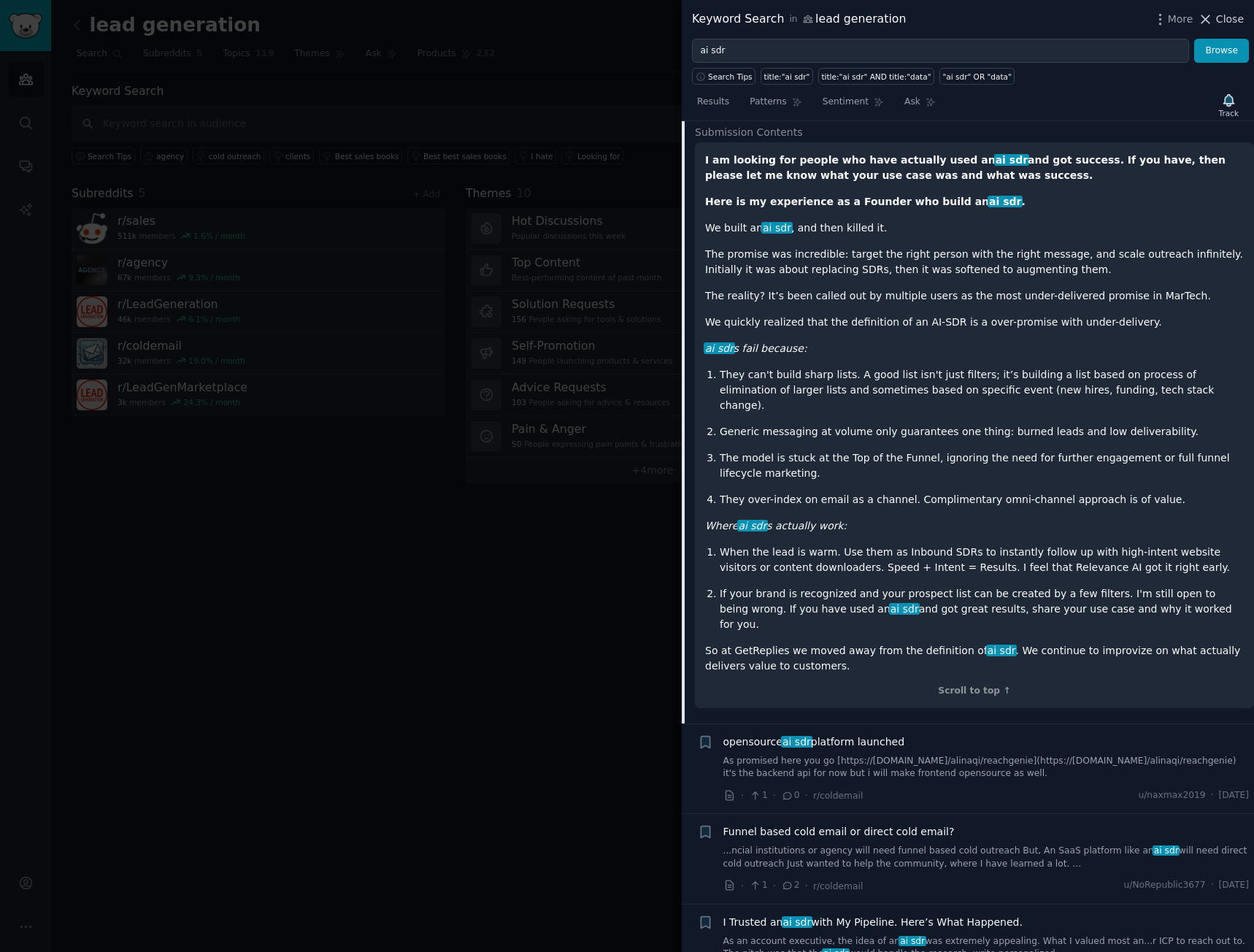
click at [1224, 15] on span "Close" at bounding box center [1229, 19] width 28 height 15
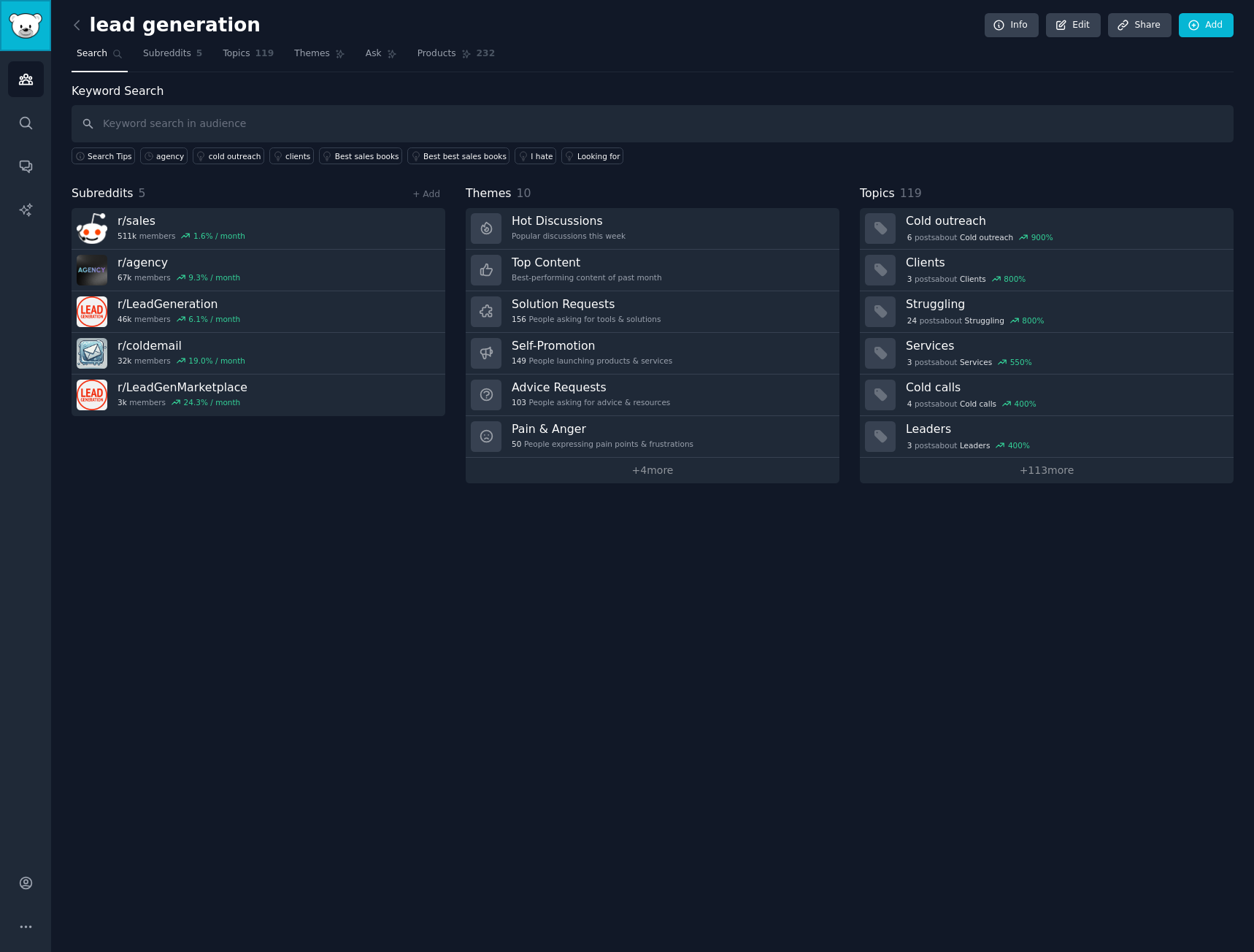
click at [32, 24] on img "Sidebar" at bounding box center [25, 26] width 34 height 25
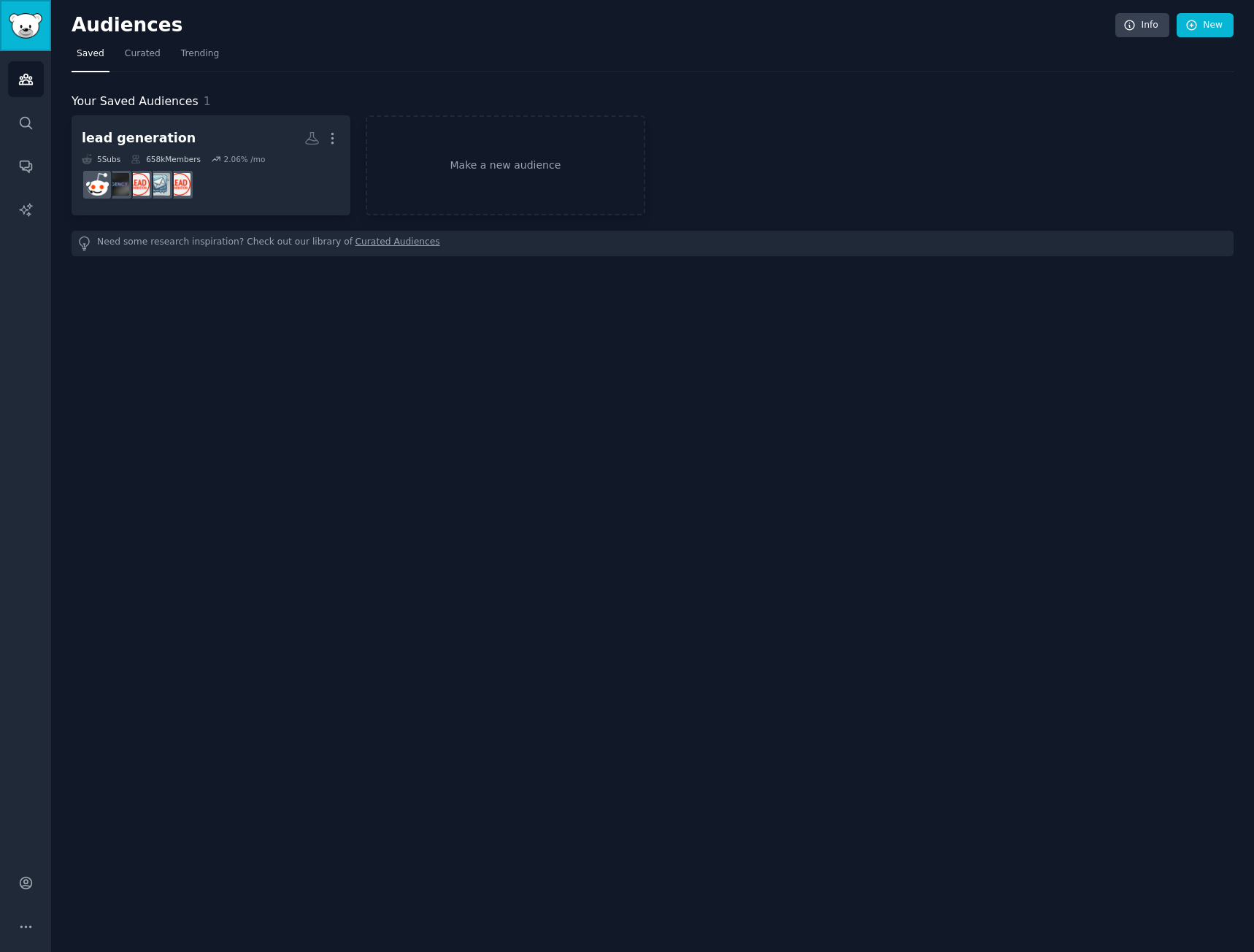
click at [24, 30] on img "Sidebar" at bounding box center [25, 26] width 34 height 25
click at [30, 29] on img "Sidebar" at bounding box center [25, 26] width 34 height 25
click at [15, 873] on link "Account" at bounding box center [25, 883] width 36 height 36
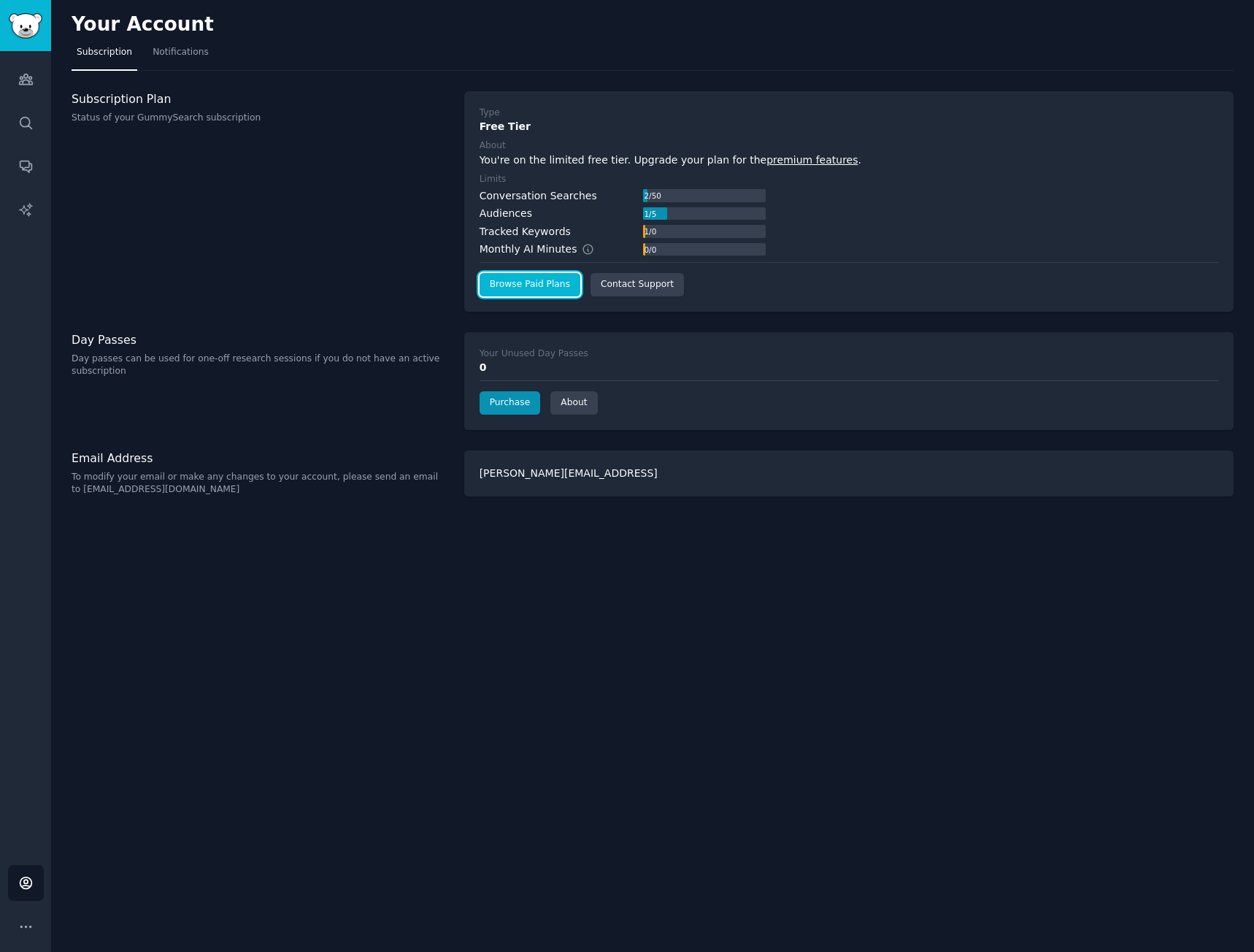
click at [515, 280] on link "Browse Paid Plans" at bounding box center [529, 285] width 101 height 24
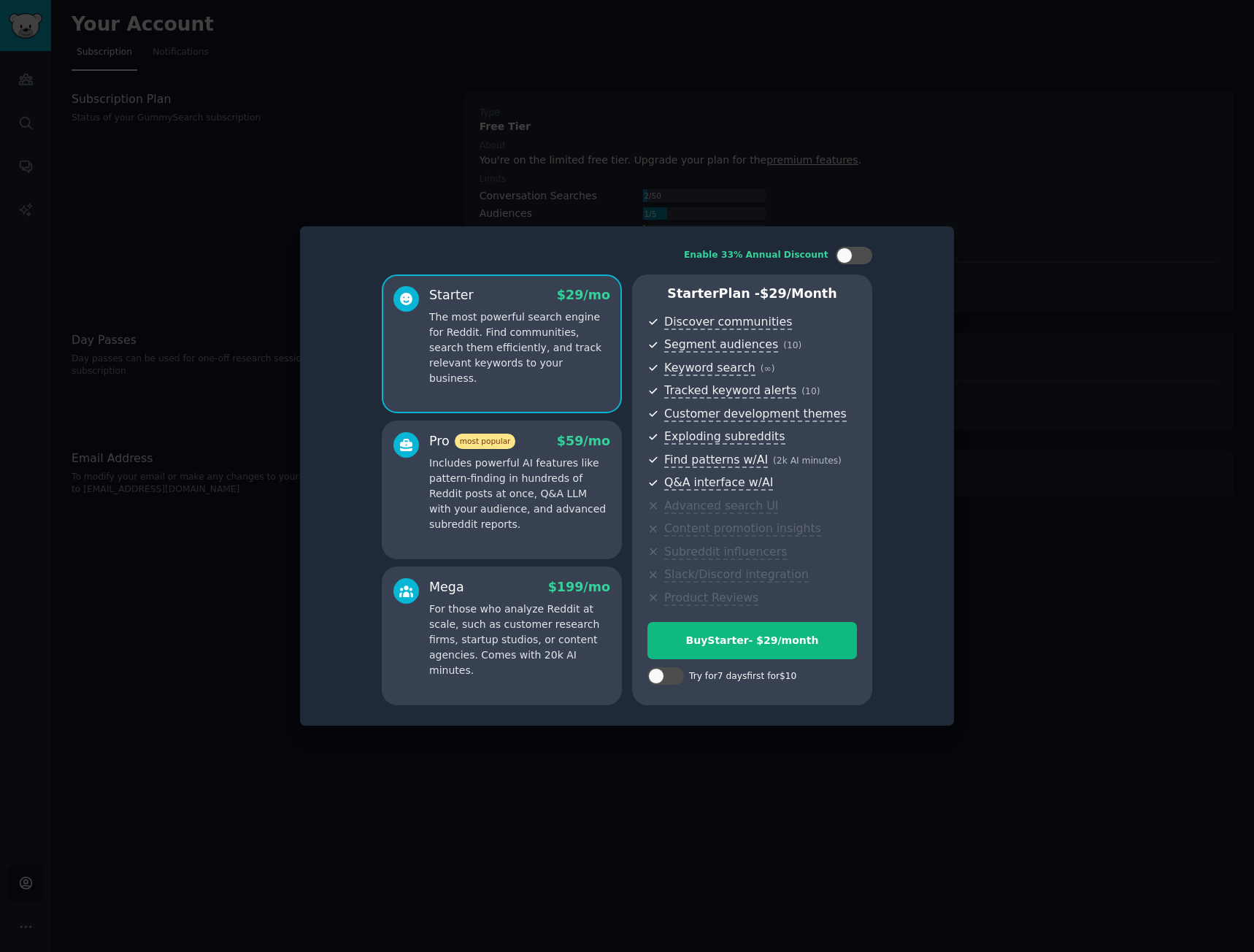
click at [560, 466] on p "Includes powerful AI features like pattern-finding in hundreds of Reddit posts …" at bounding box center [520, 494] width 181 height 77
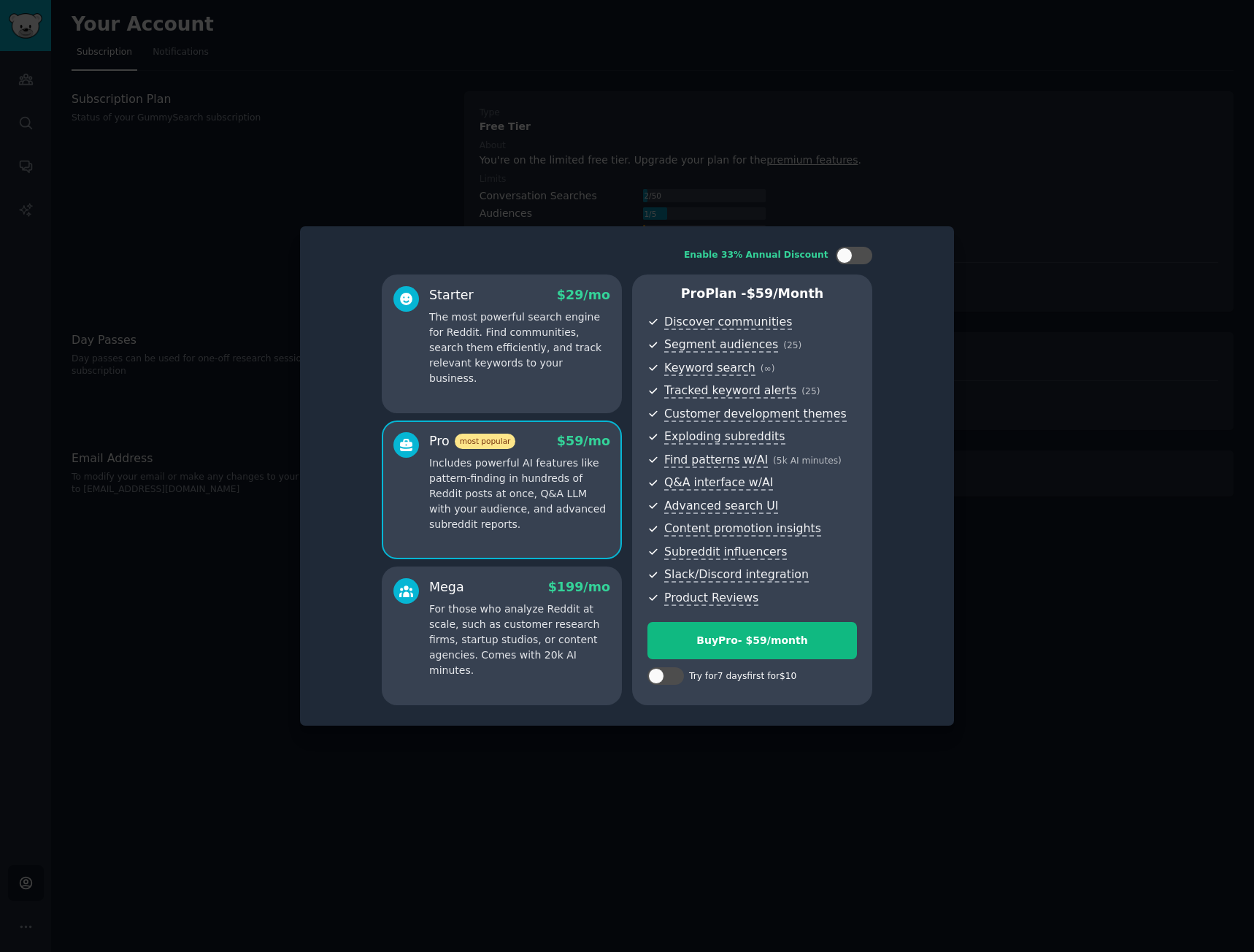
click at [537, 369] on p "The most powerful search engine for Reddit. Find communities, search them effic…" at bounding box center [520, 347] width 181 height 77
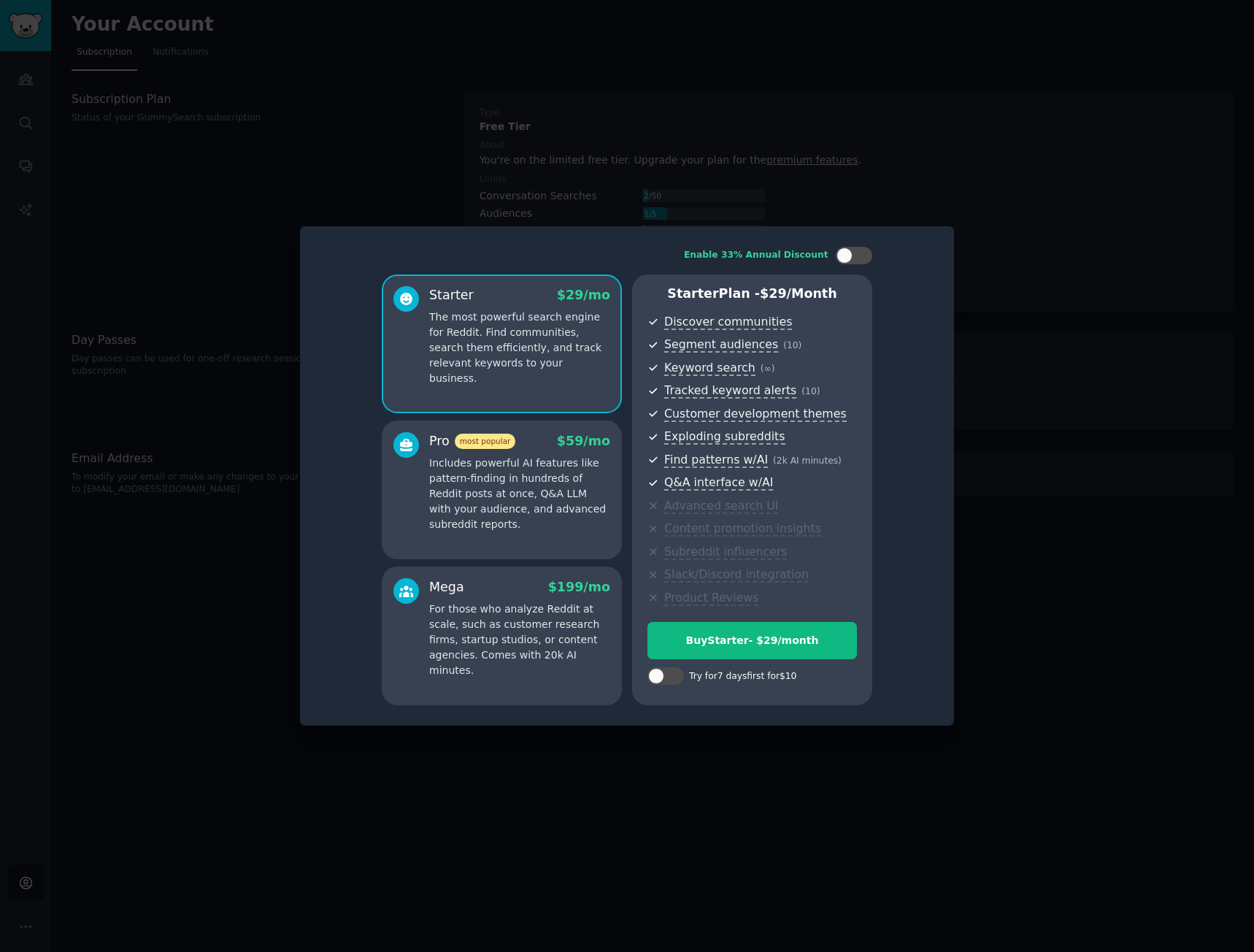
click at [582, 482] on p "Includes powerful AI features like pattern-finding in hundreds of Reddit posts …" at bounding box center [520, 494] width 181 height 77
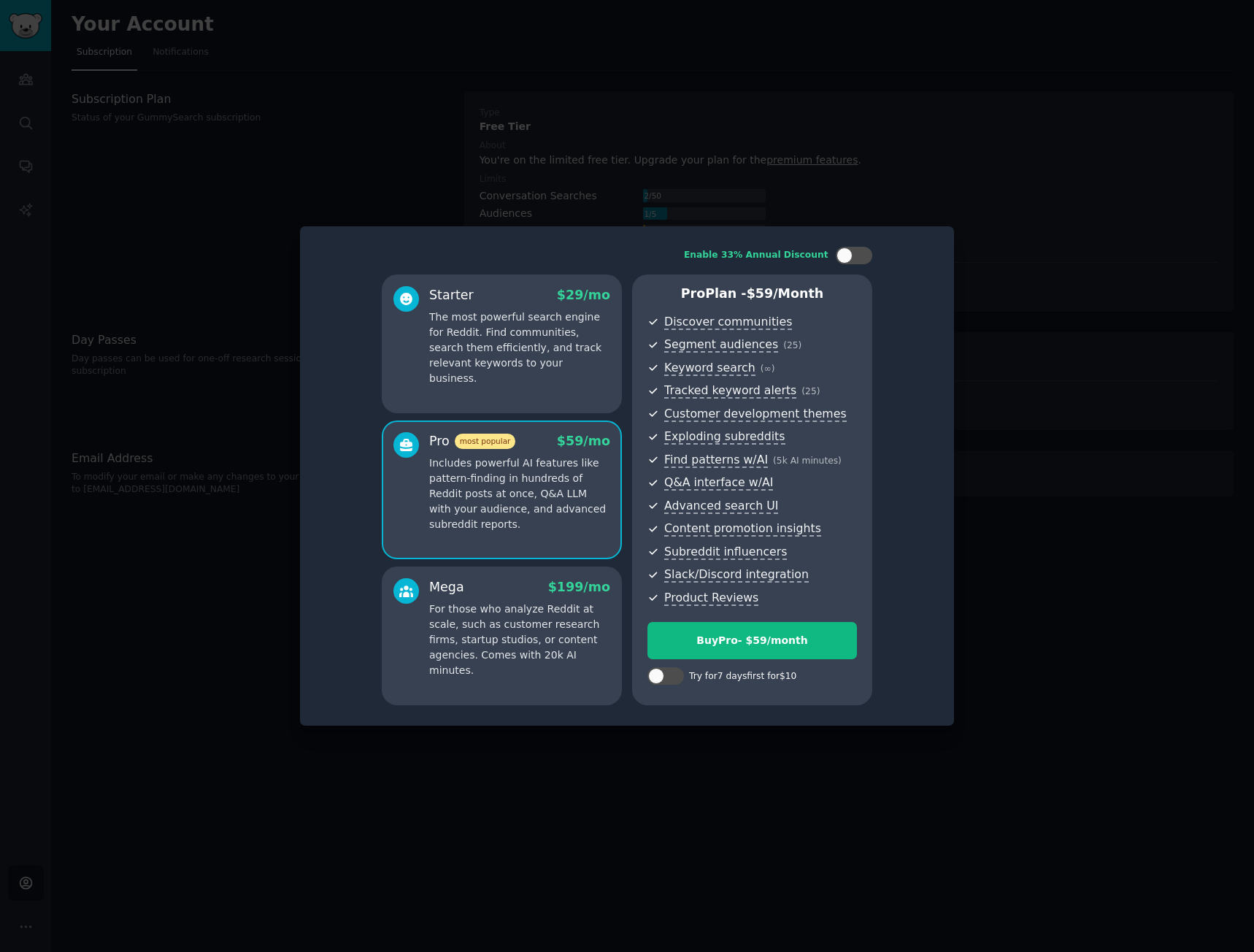
click at [1038, 150] on div at bounding box center [627, 476] width 1254 height 952
